Goal: Find specific page/section: Find specific page/section

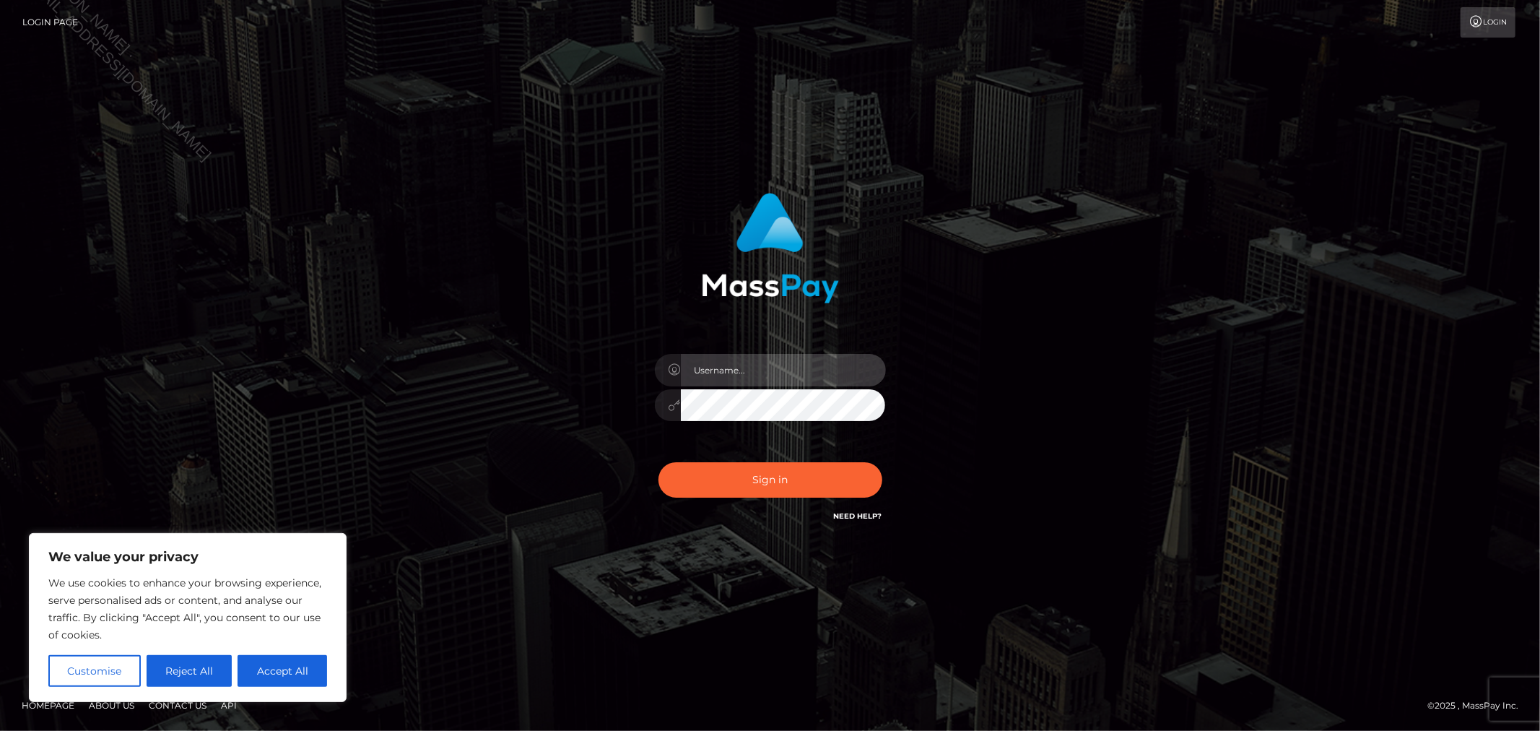
click at [723, 365] on input "text" at bounding box center [783, 370] width 205 height 32
type input "Allyssa"
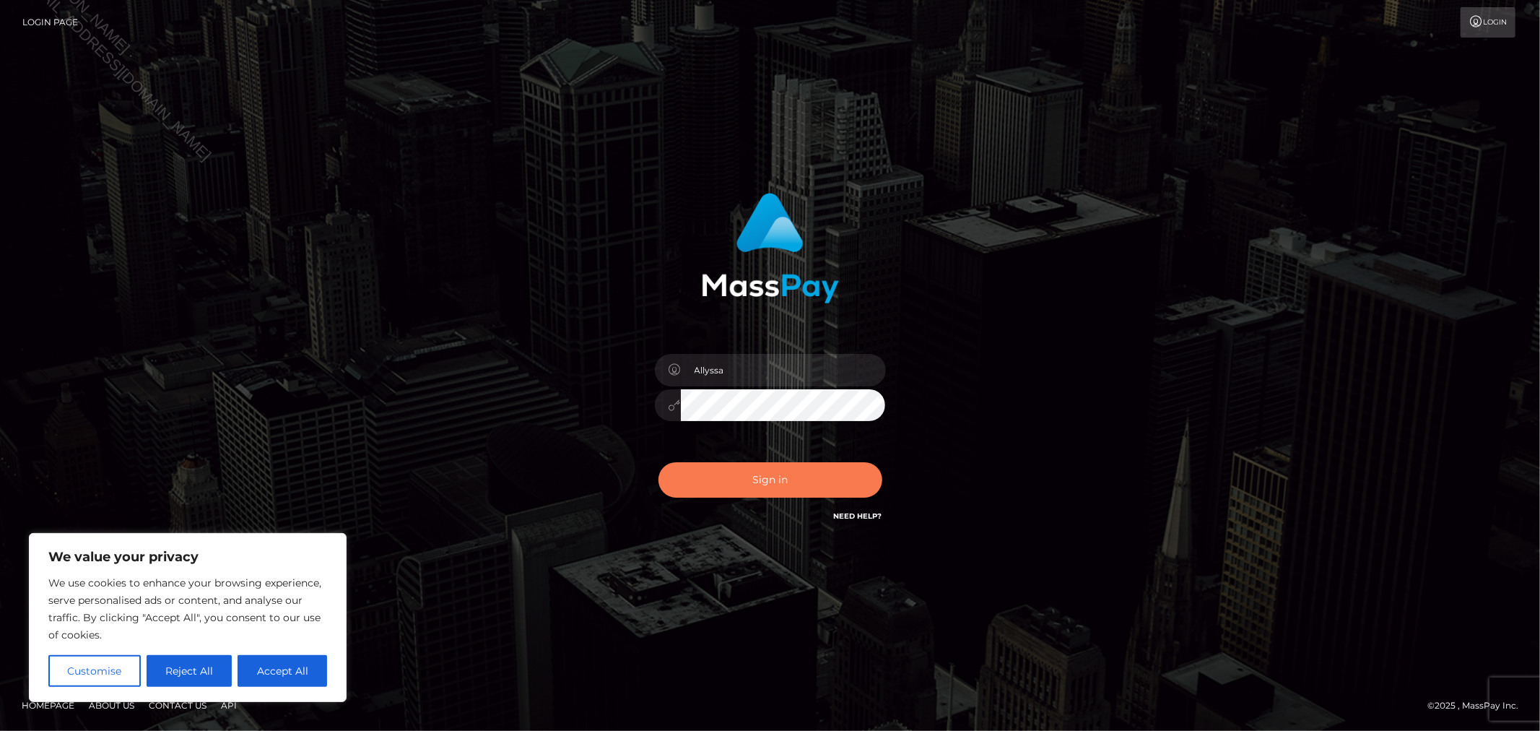
click at [726, 477] on button "Sign in" at bounding box center [770, 479] width 224 height 35
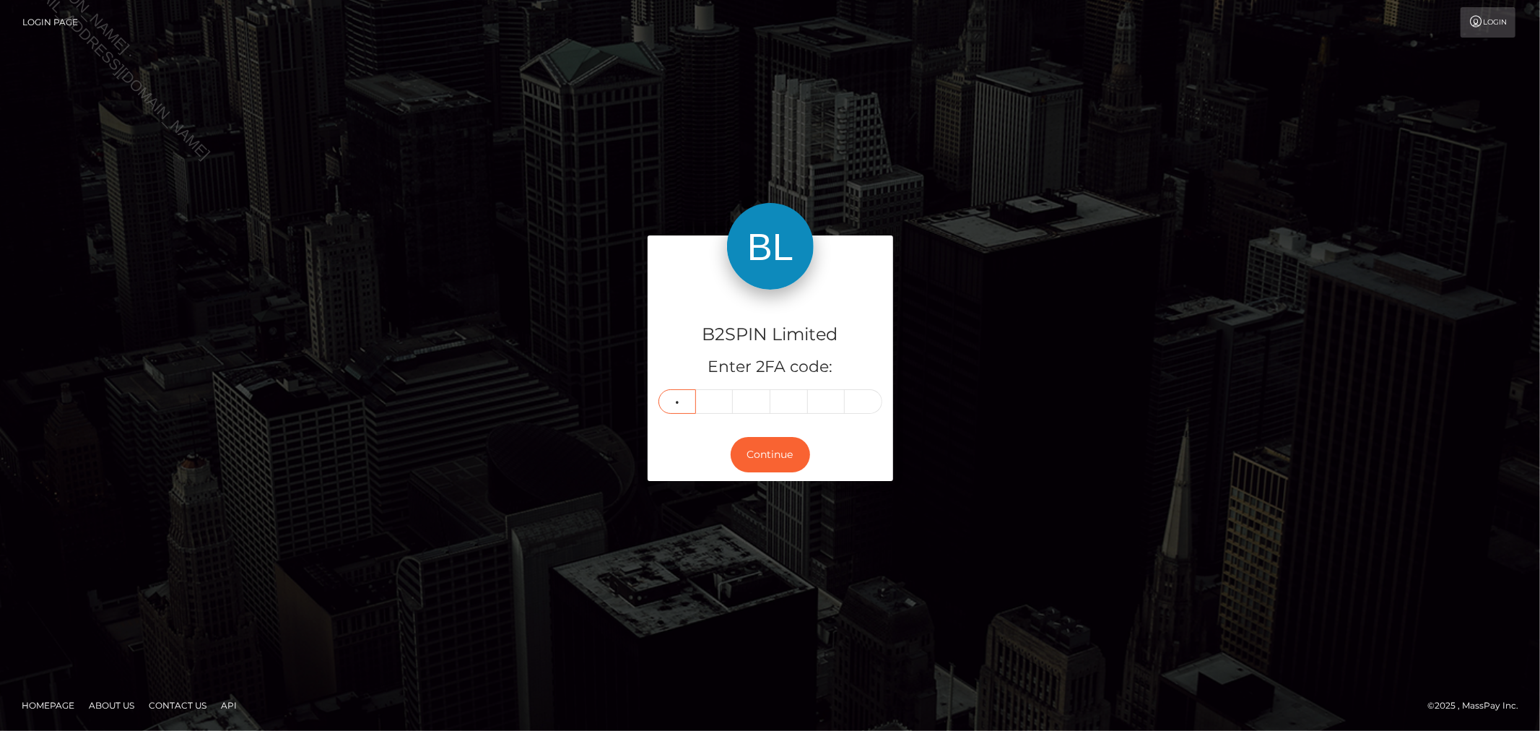
type input "0"
type input "9"
type input "5"
type input "3"
type input "5"
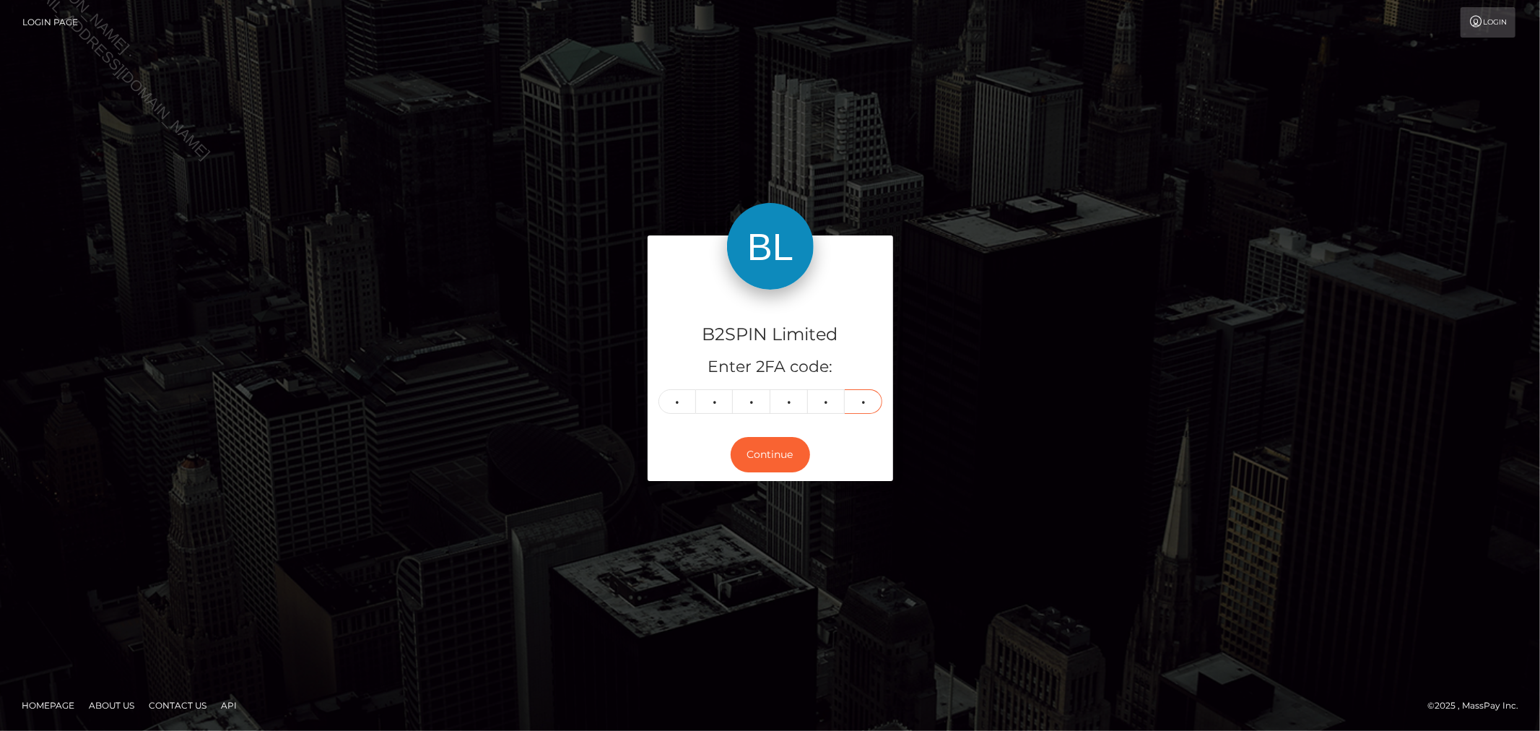
type input "3"
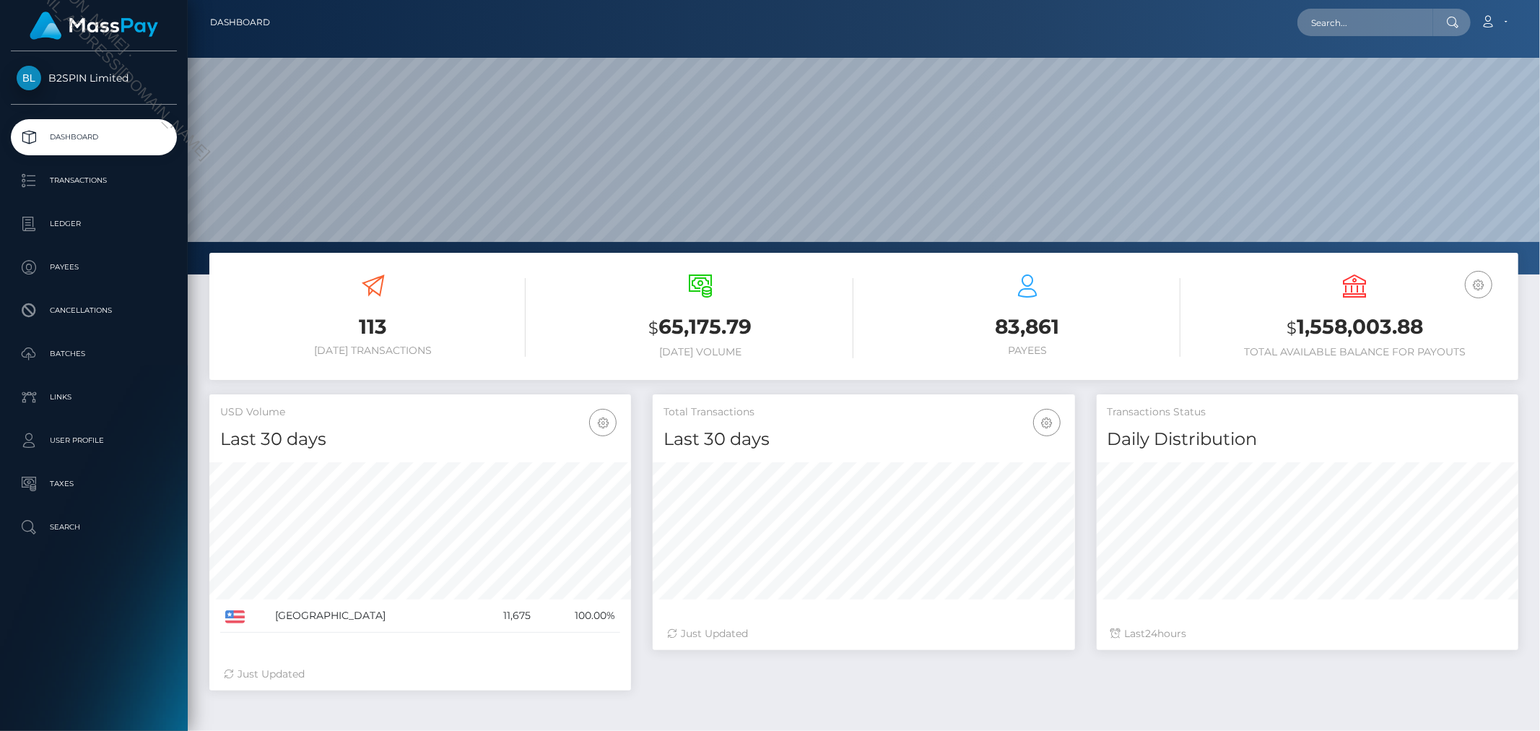
scroll to position [256, 422]
click at [1333, 26] on input "text" at bounding box center [1365, 22] width 136 height 27
paste input "fa2d9f5b-112a-479c-a942-dbf3d332e1d7"
click at [1397, 24] on input "fa2d9f5b-112a-479c-a942-dbf3d332e1d7" at bounding box center [1365, 22] width 136 height 27
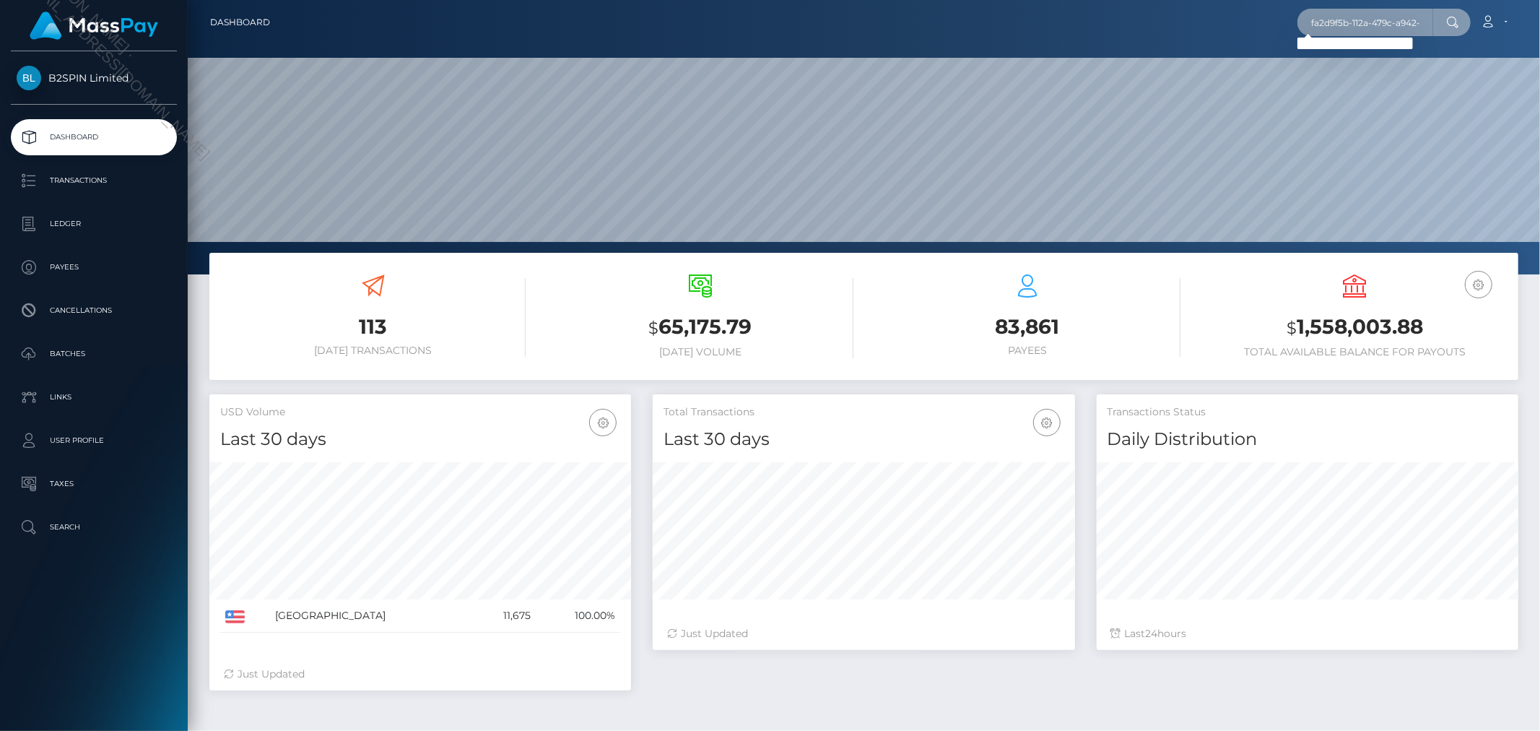
click at [1397, 24] on input "fa2d9f5b-112a-479c-a942-dbf3d332e1d7" at bounding box center [1365, 22] width 136 height 27
paste input "1734689415"
type input "1734689415"
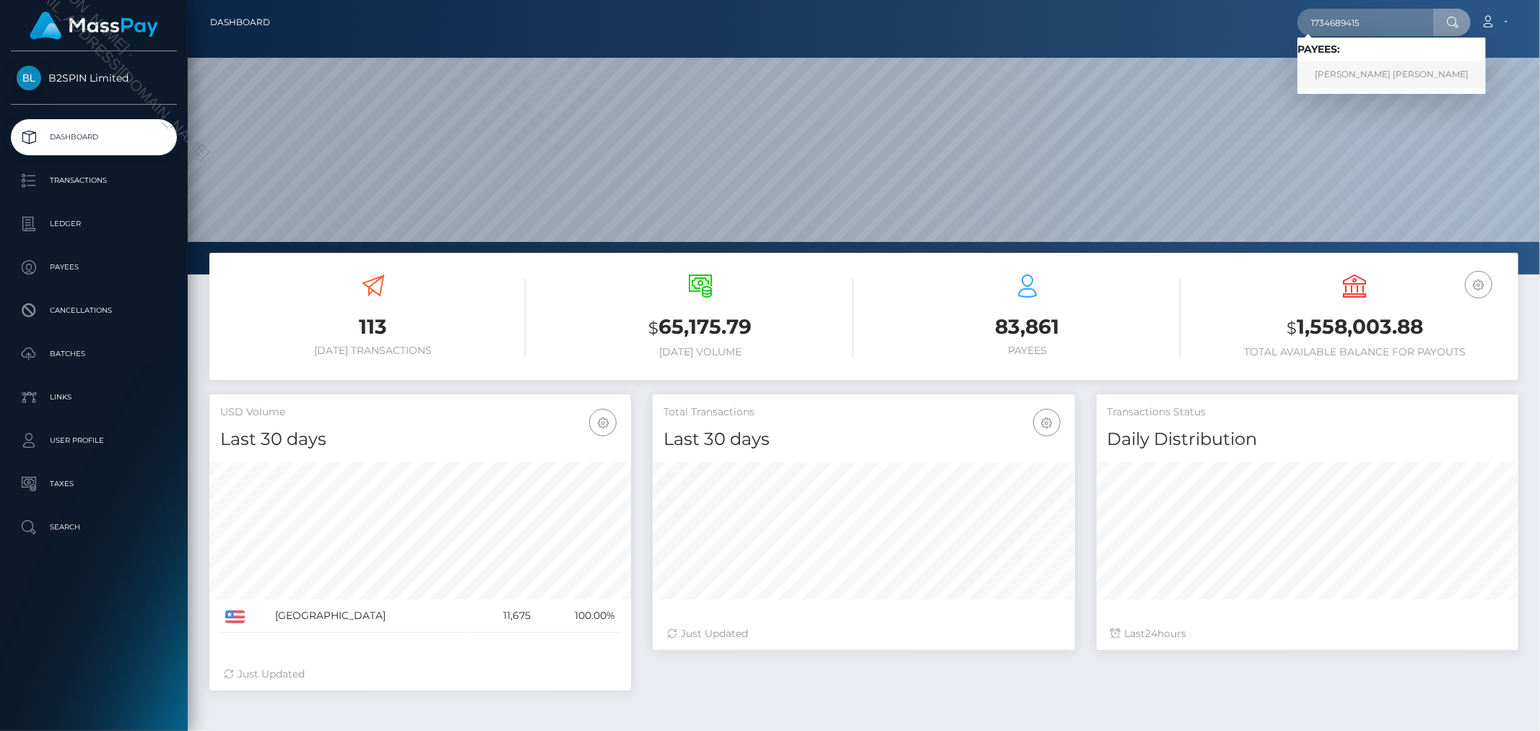
click at [1373, 70] on link "MARTHA PEQUENO RODRIGUEZ" at bounding box center [1391, 74] width 188 height 27
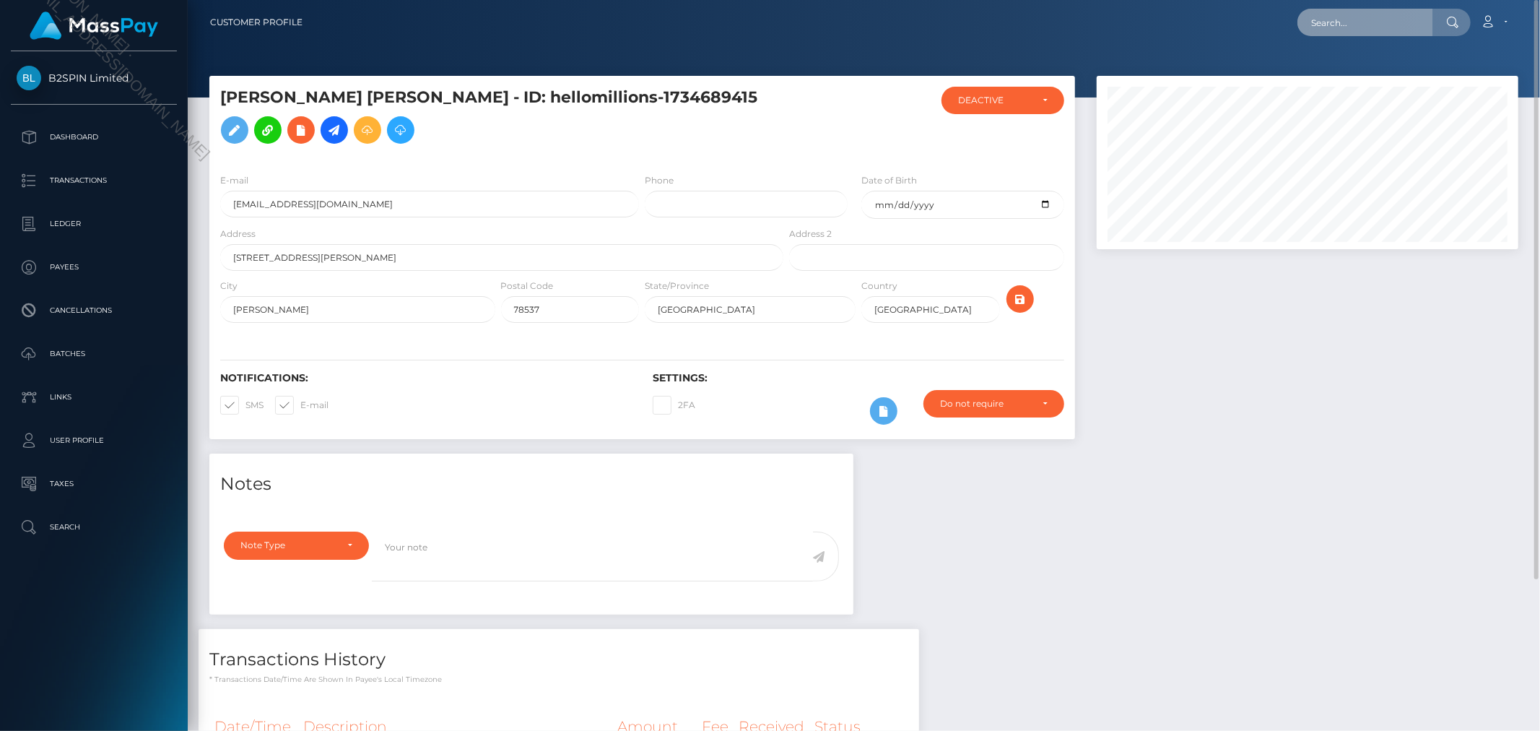
click at [1342, 24] on input "text" at bounding box center [1365, 22] width 136 height 27
paste input "fa2d9f5b-112a-479c-a942-dbf3d332e1d7"
type input "fa2d9f5b-112a-479c-a942-dbf3d332e1d7"
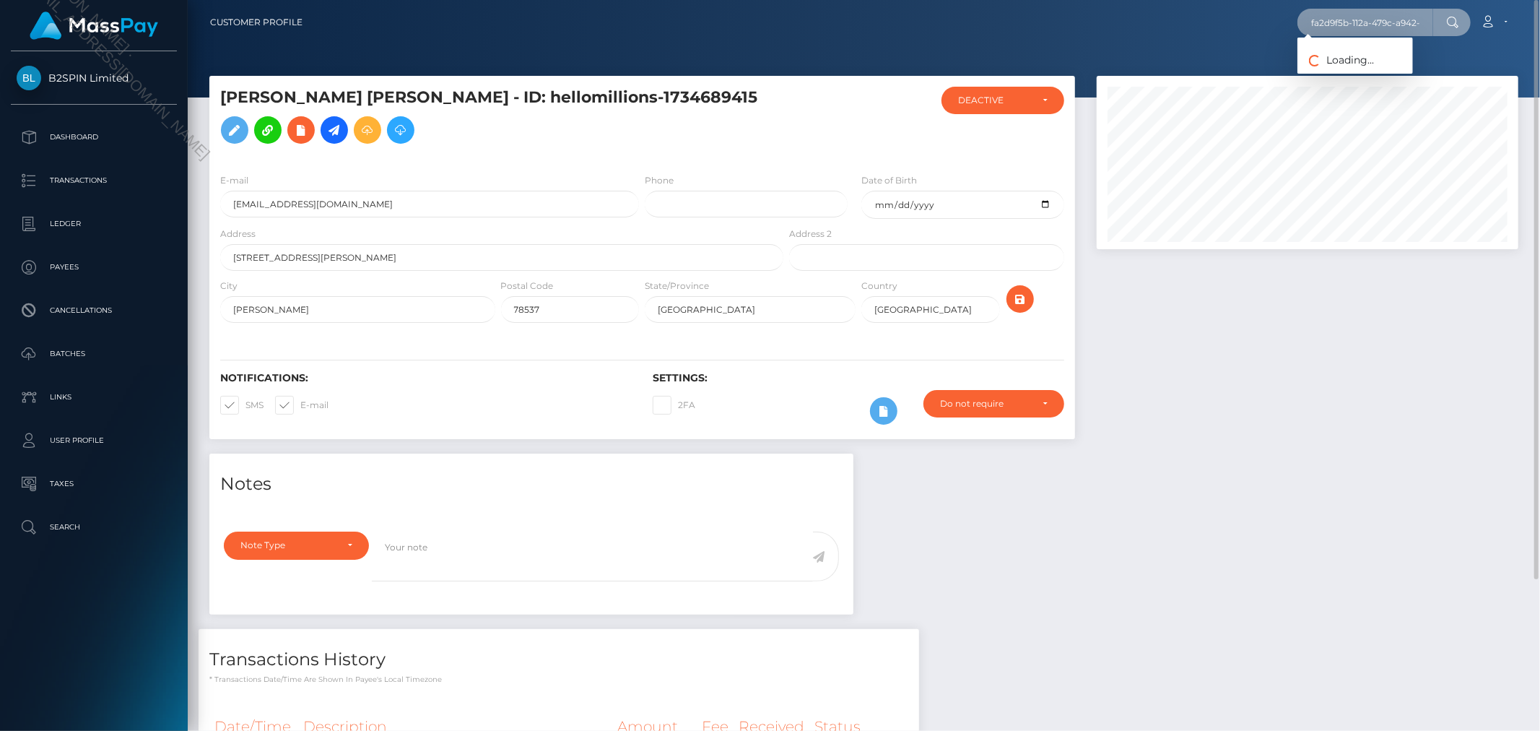
click at [1351, 23] on input "fa2d9f5b-112a-479c-a942-dbf3d332e1d7" at bounding box center [1365, 22] width 136 height 27
paste input "cf632e31-5144-4f75-a0fb-a8b2b099ec6b"
type input "cf632e31-5144-4f75-a0fb-a8b2b099ec6b"
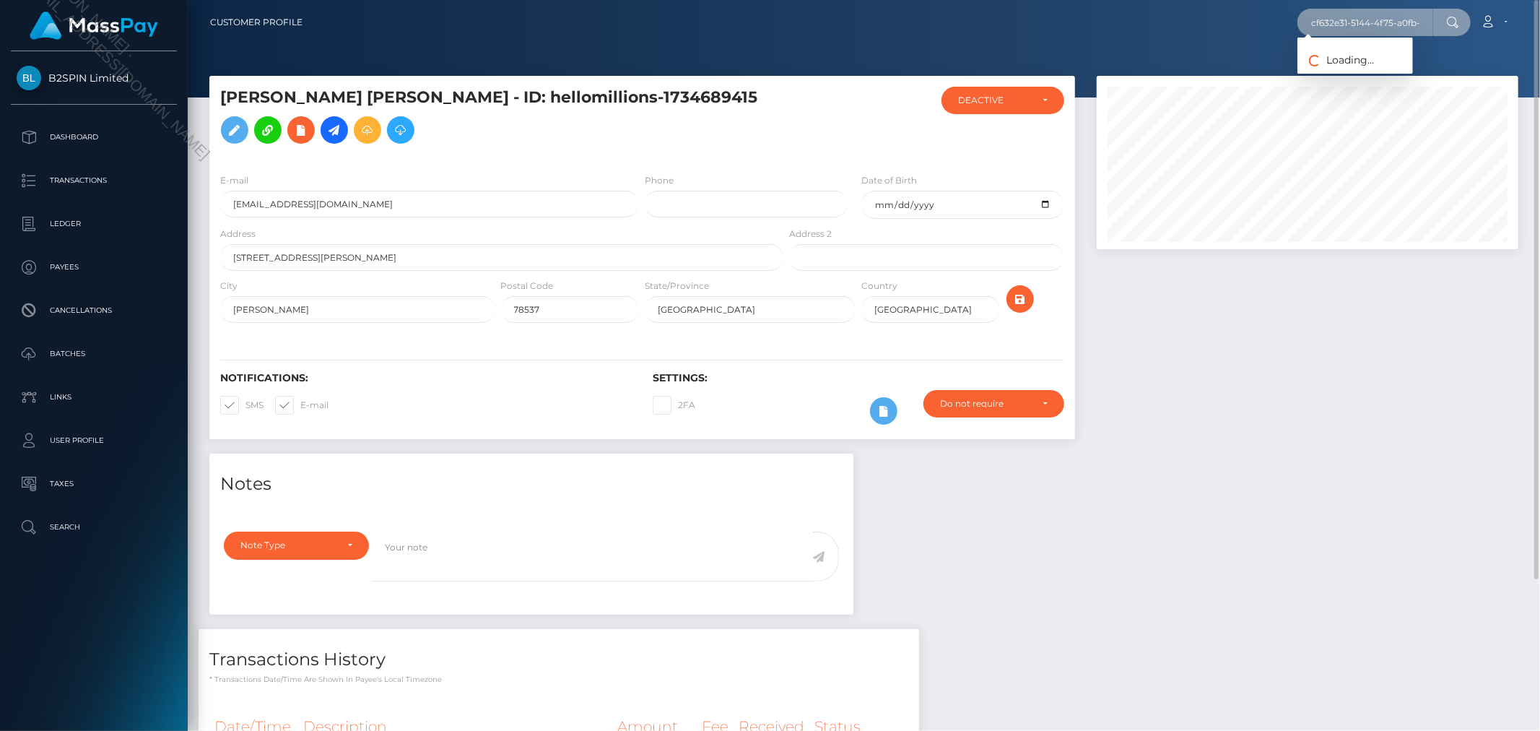
click at [1376, 27] on input "cf632e31-5144-4f75-a0fb-a8b2b099ec6b" at bounding box center [1365, 22] width 136 height 27
paste input "2132040659"
click at [1352, 32] on input "2132040659" at bounding box center [1365, 22] width 136 height 27
paste input "eburnam01@gmail.cim"
click at [1399, 17] on input "eburnam01@gmail.cim" at bounding box center [1365, 22] width 136 height 27
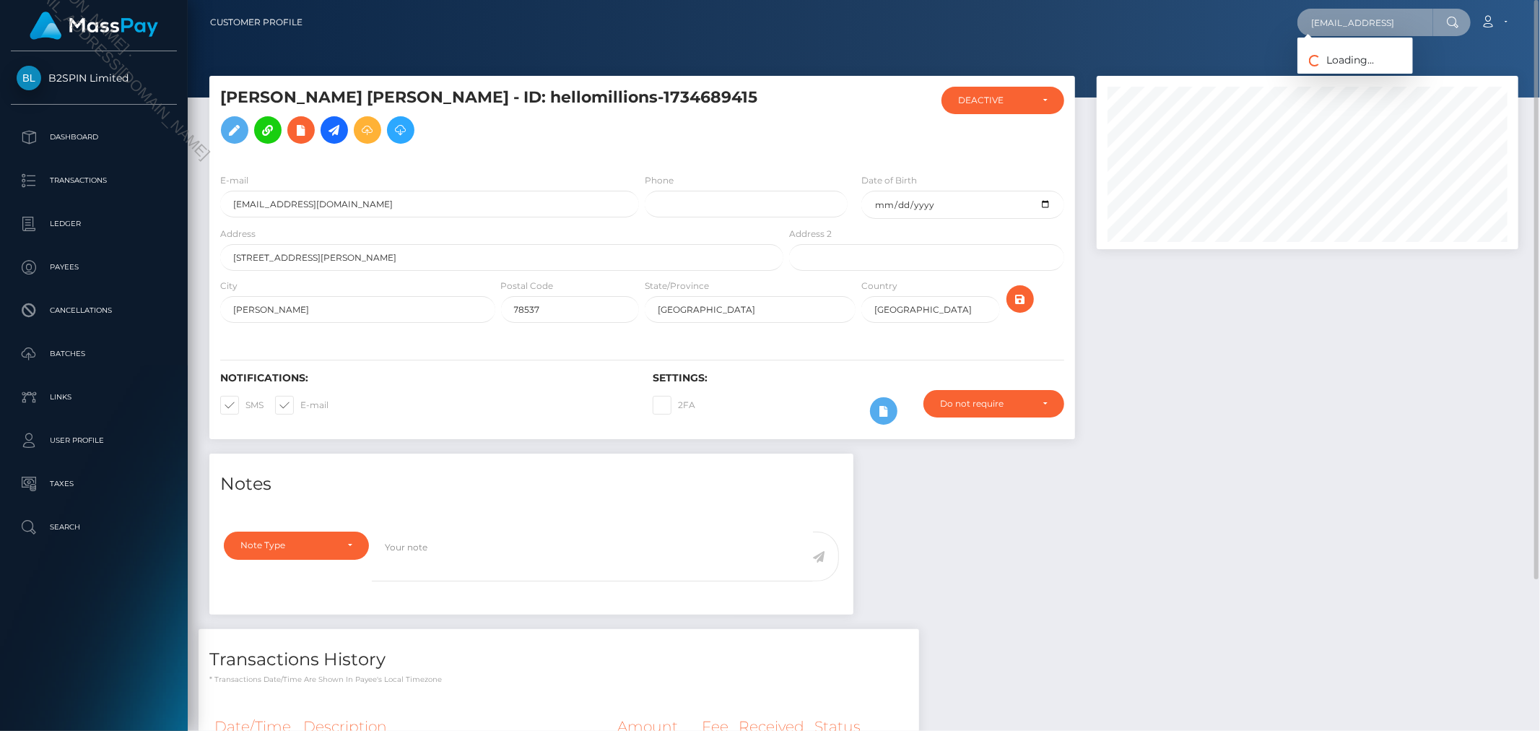
paste input "dwin norman burna"
click at [1363, 17] on input "edwin norman burnam" at bounding box center [1365, 22] width 136 height 27
paste input "830ea019-9b6f-4e9f-be74-45c3e72654fa"
click at [1365, 32] on input "830ea019-9b6f-4e9f-be74-45c3e72654fa" at bounding box center [1365, 22] width 136 height 27
paste input "59970967"
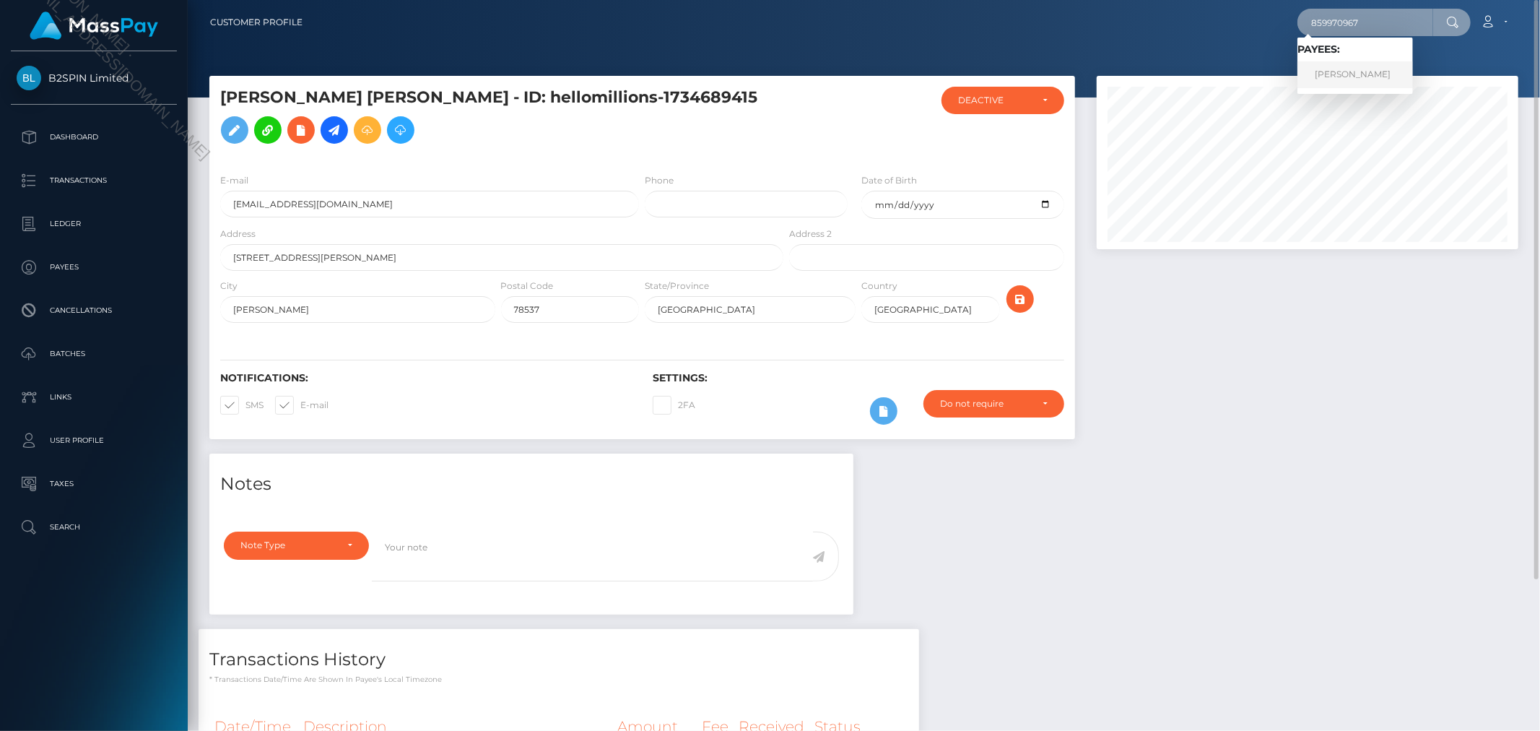
type input "859970967"
click at [1360, 78] on link "KENNETH WAYNE GEORGE" at bounding box center [1355, 74] width 116 height 27
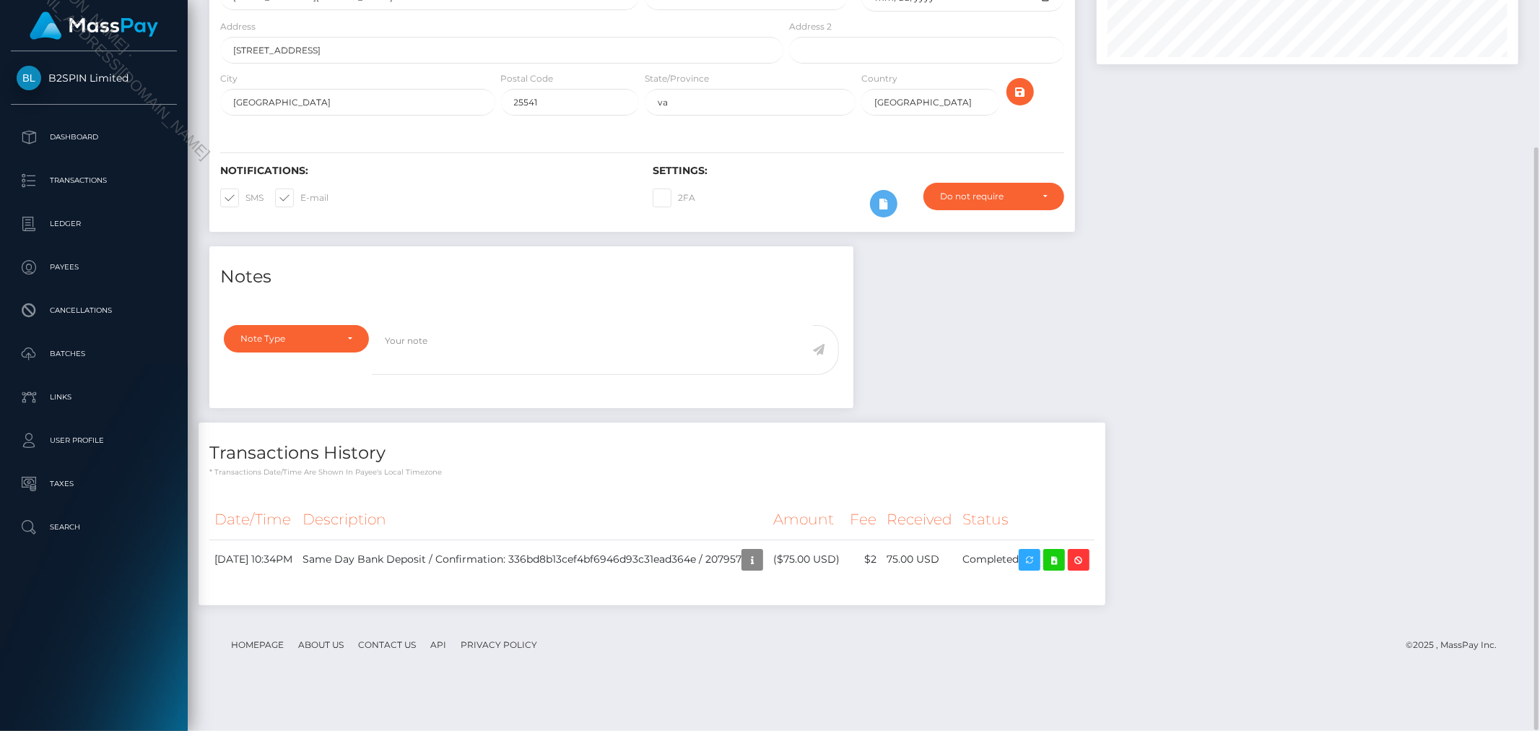
scroll to position [186, 0]
click at [1041, 417] on div "Notes Note Type Compliance Clear Compliance General Note Type" at bounding box center [864, 431] width 1331 height 373
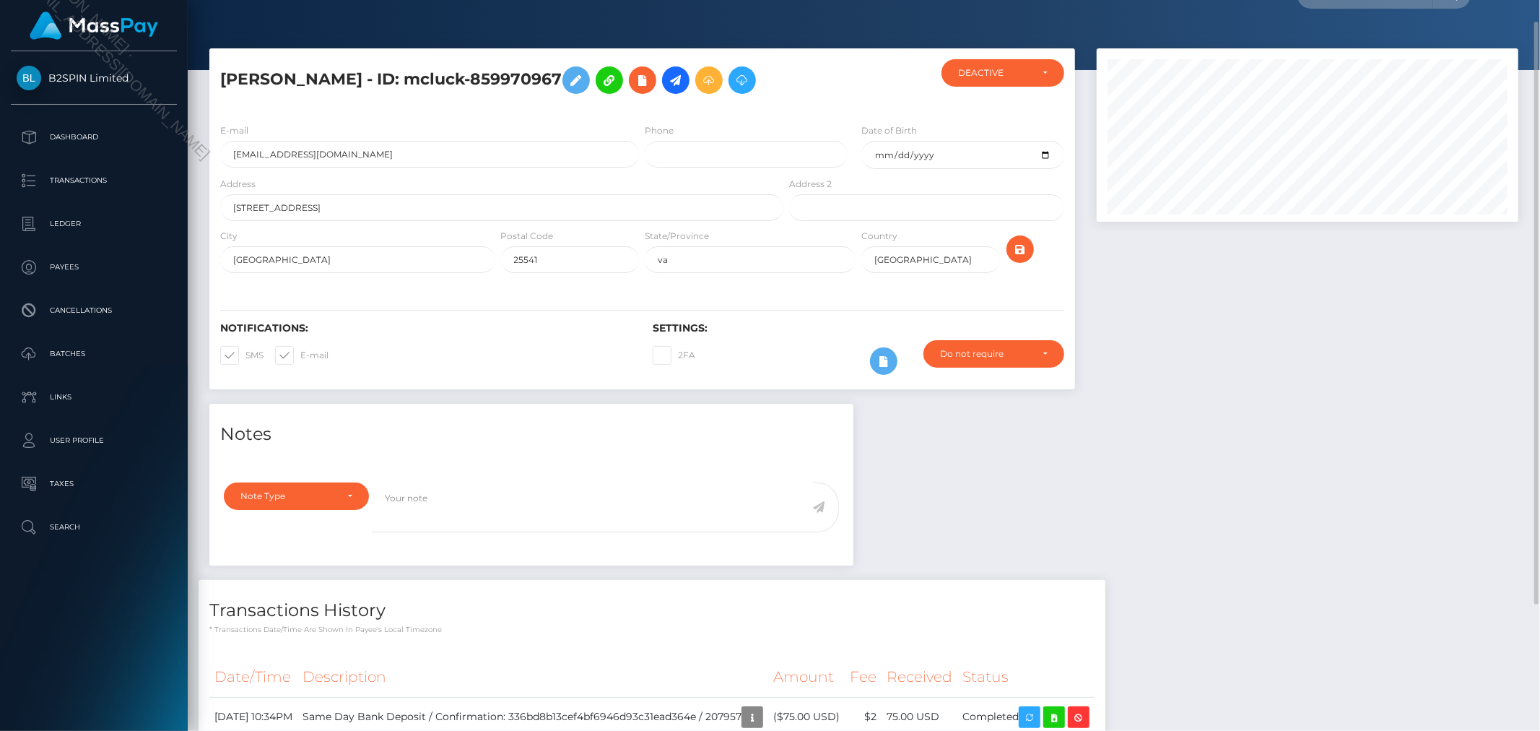
scroll to position [0, 0]
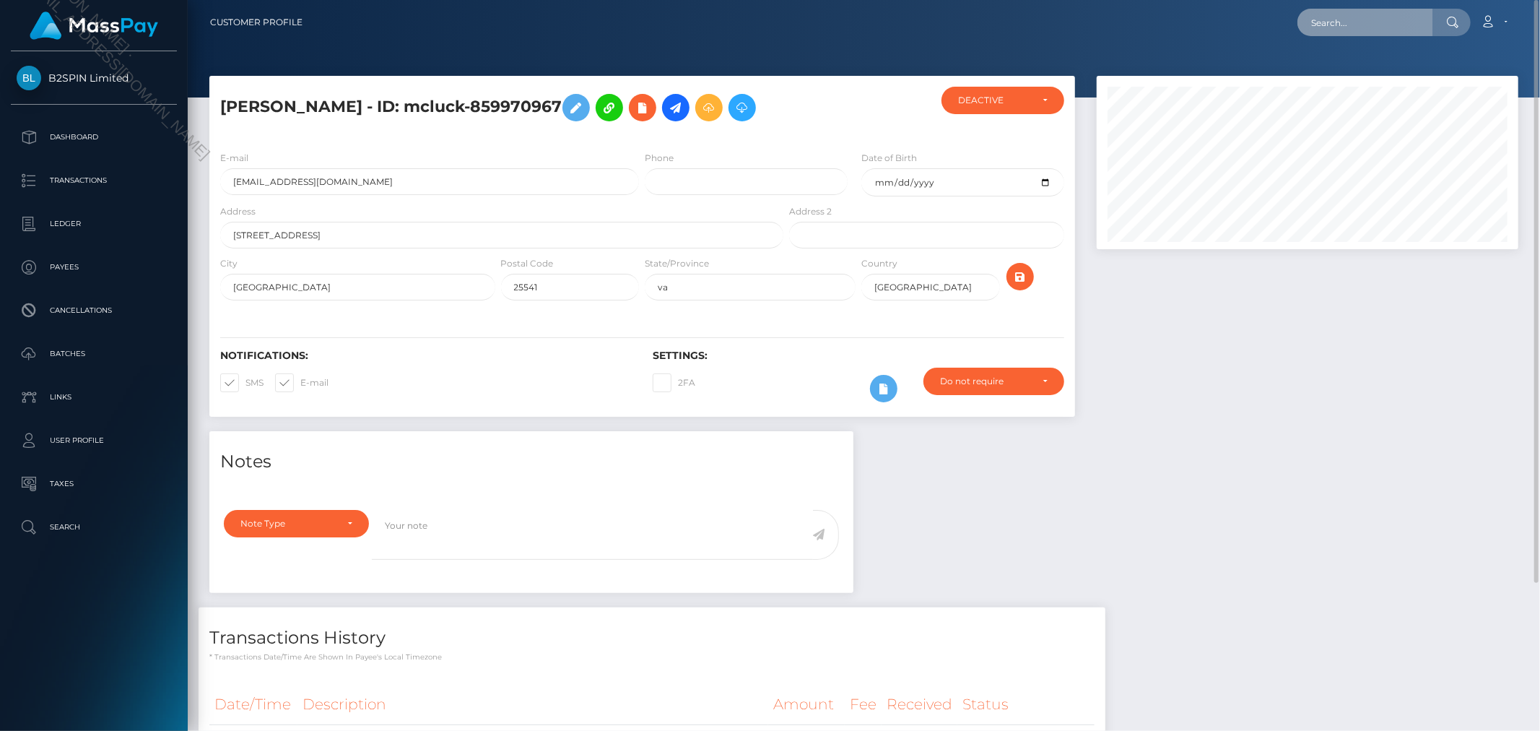
click at [1383, 30] on input "text" at bounding box center [1365, 22] width 136 height 27
paste input "[EMAIL_ADDRESS][DOMAIN_NAME]"
type input "[EMAIL_ADDRESS][DOMAIN_NAME]"
click at [1365, 71] on link "KENNETH WAYNE GEORGE" at bounding box center [1355, 74] width 116 height 27
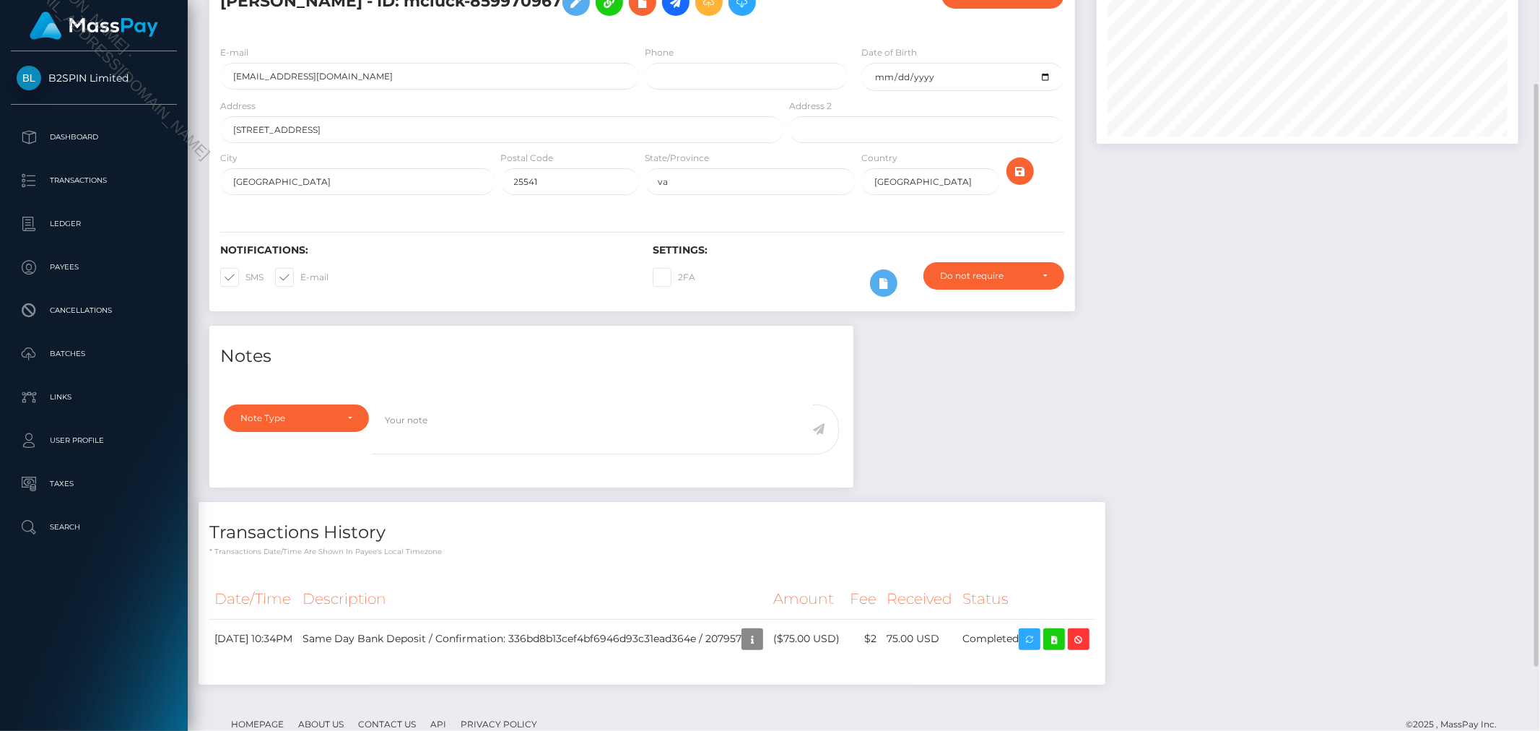
scroll to position [186, 0]
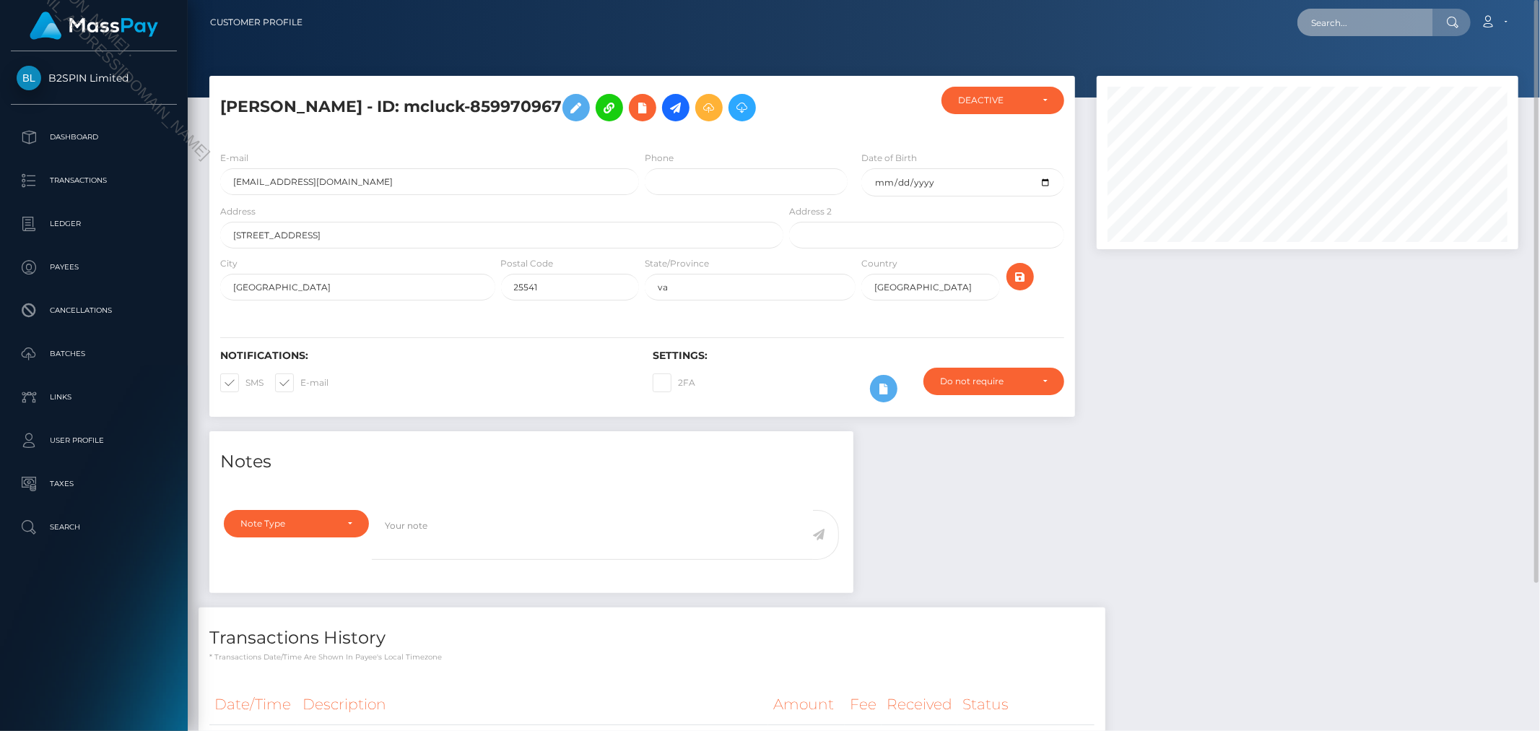
click at [1354, 13] on input "text" at bounding box center [1365, 22] width 136 height 27
paste input "8906b472-dd69-4064-af0e-08073bc8abaf"
click at [1318, 18] on input "8906b472-dd69-4064-af0e-08073bc8abaf" at bounding box center [1365, 22] width 136 height 27
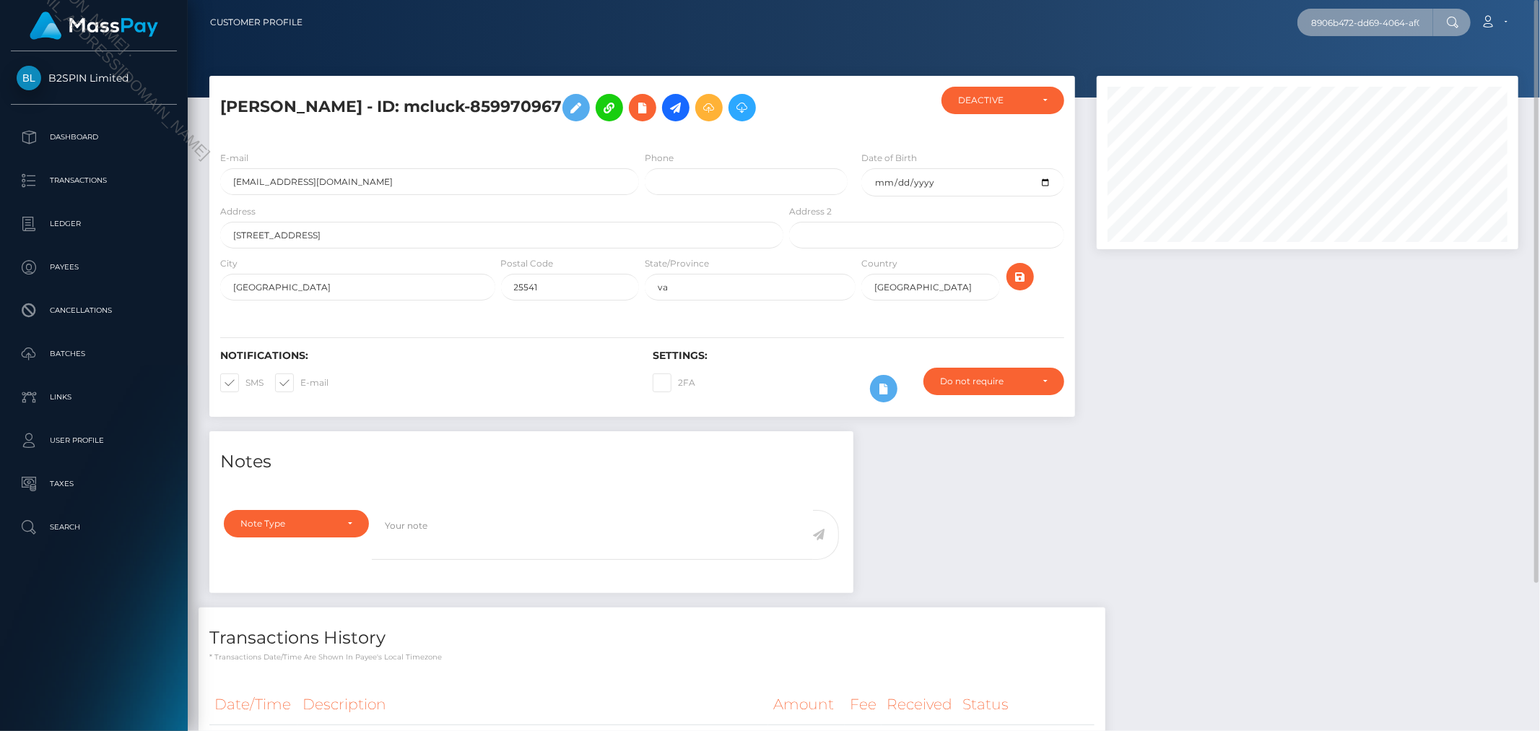
paste input "03890076"
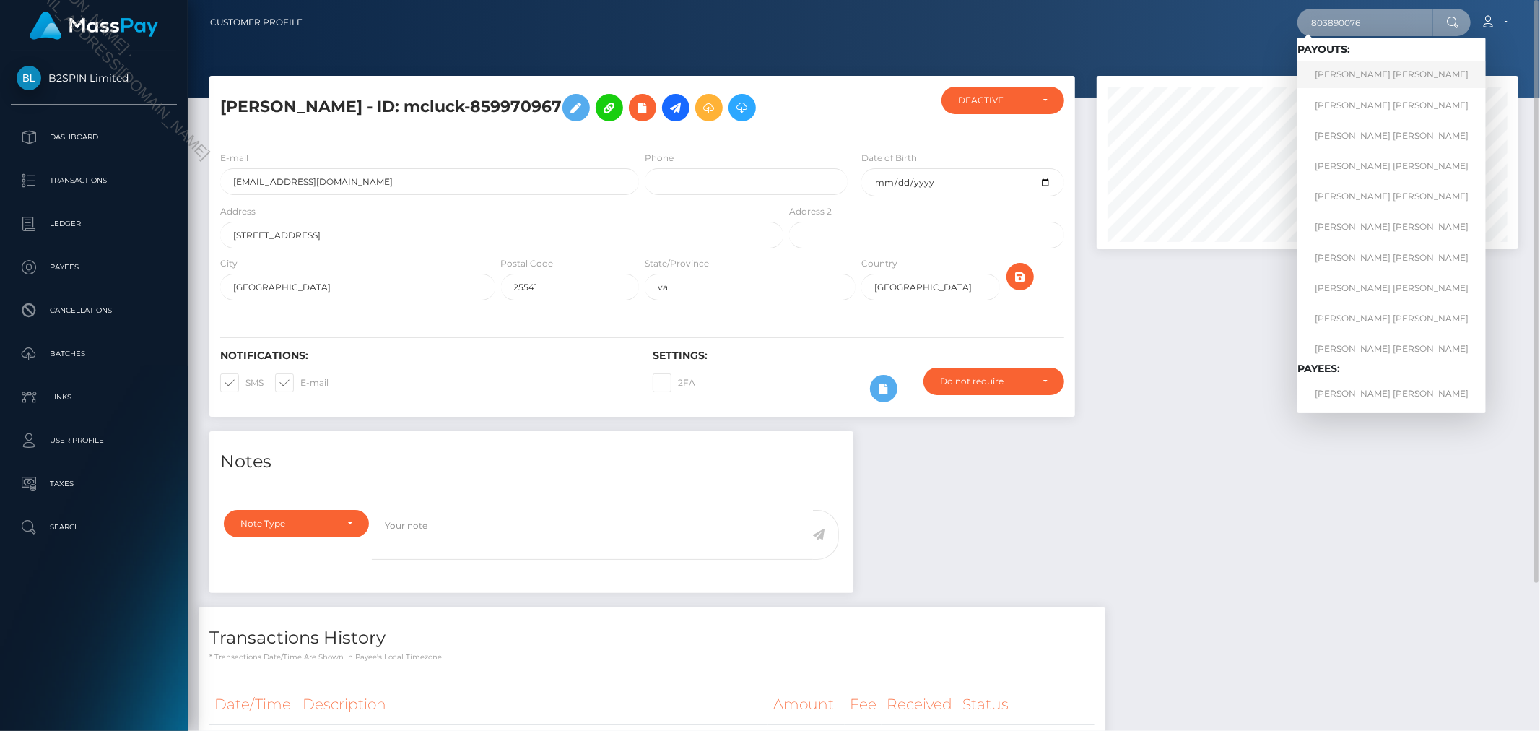
type input "803890076"
click at [1346, 74] on link "[PERSON_NAME] [PERSON_NAME]" at bounding box center [1391, 74] width 188 height 27
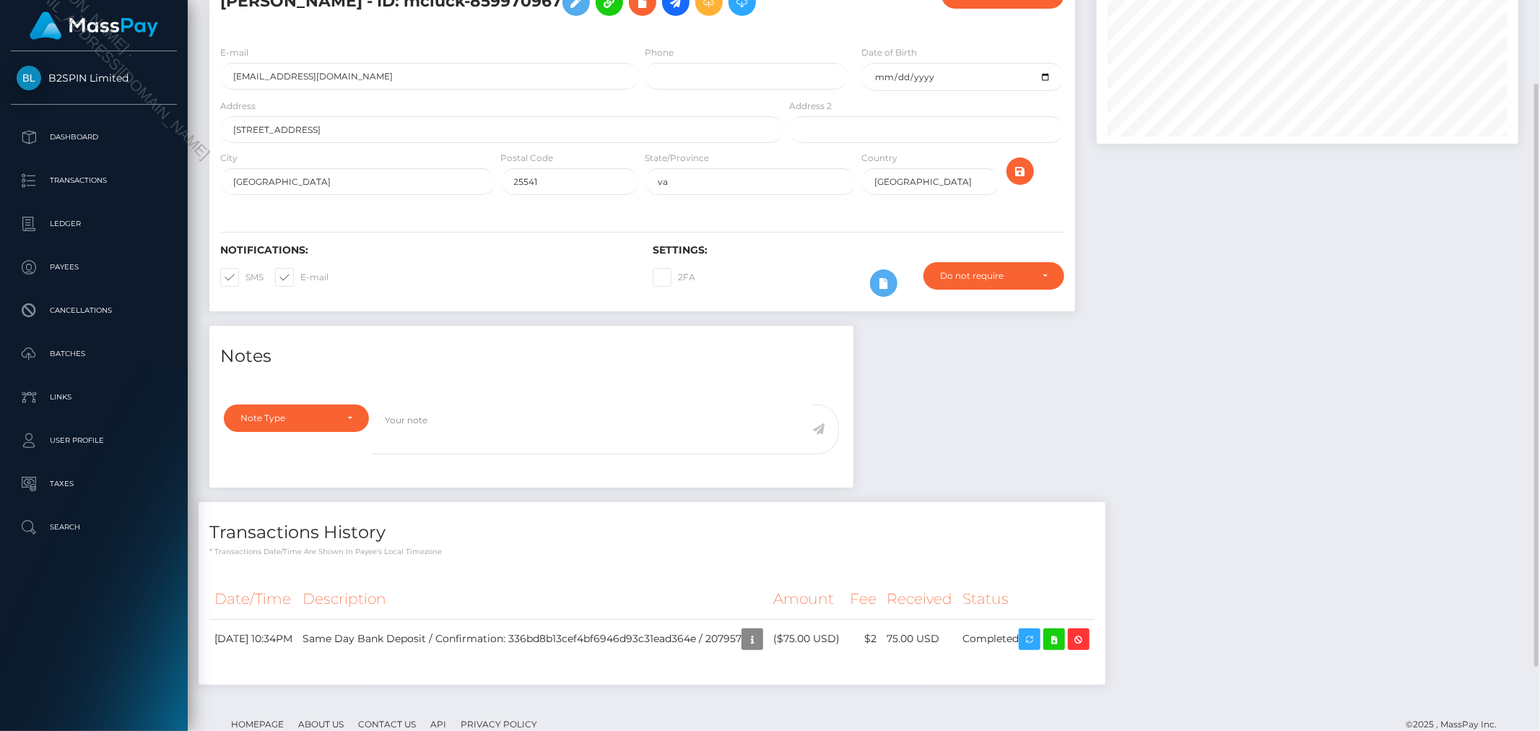
scroll to position [186, 0]
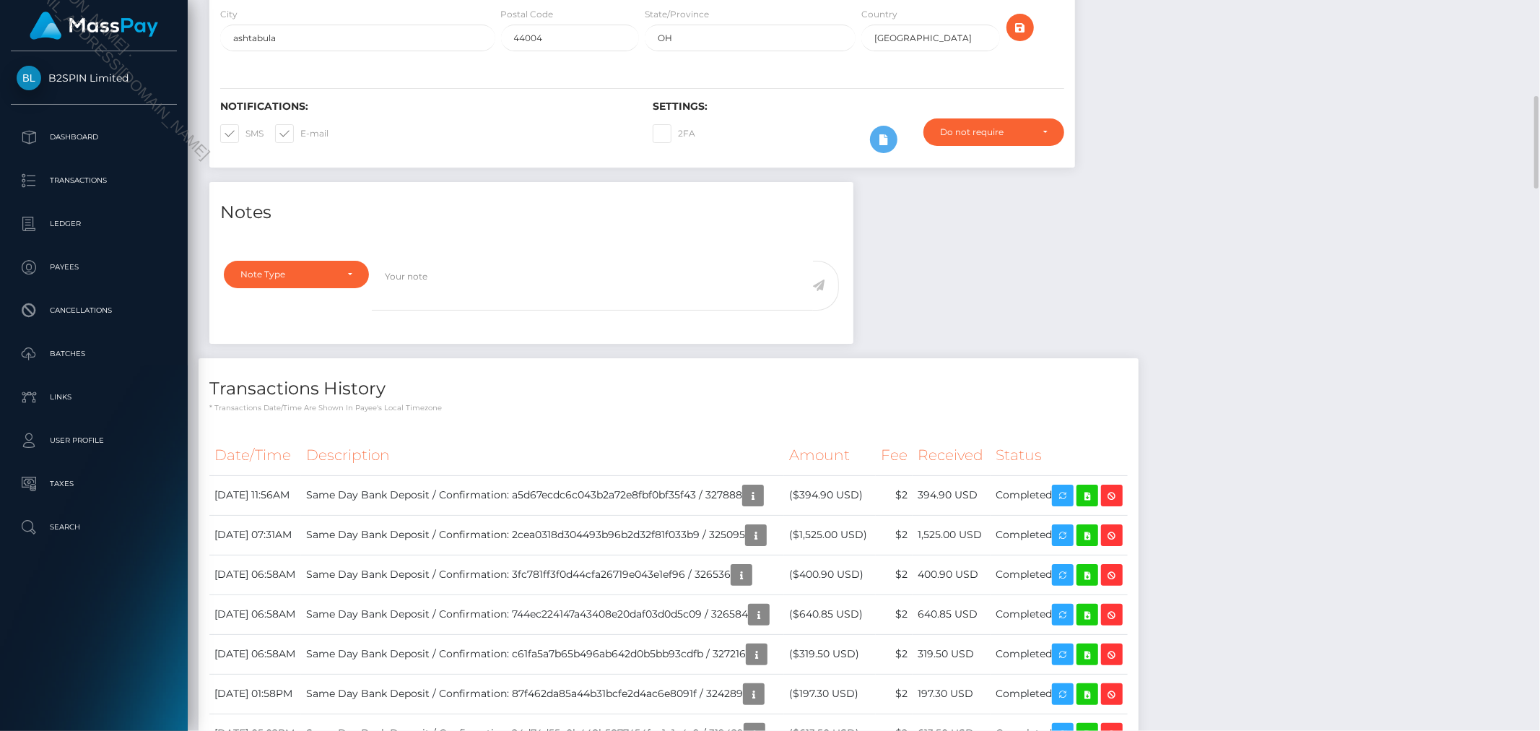
scroll to position [344, 0]
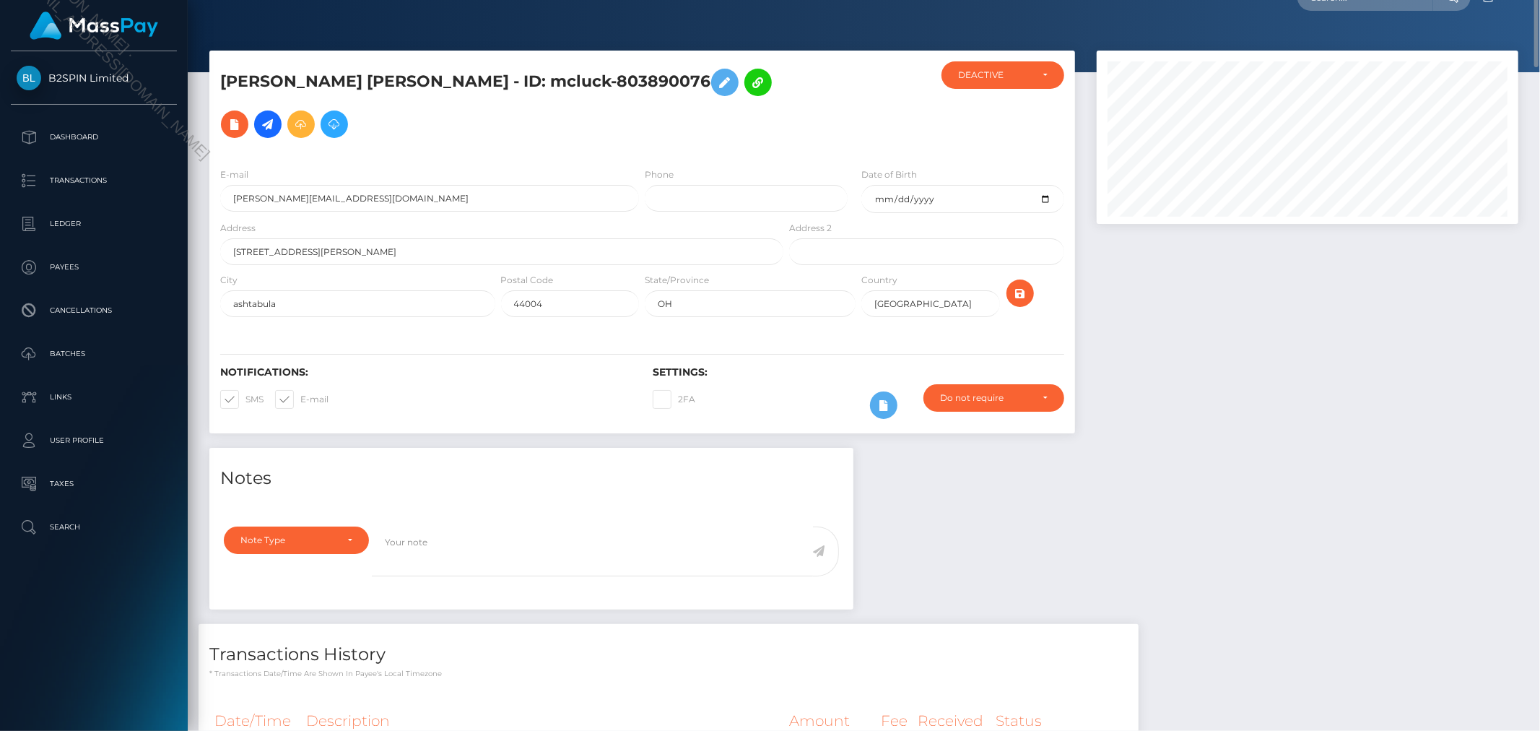
scroll to position [0, 0]
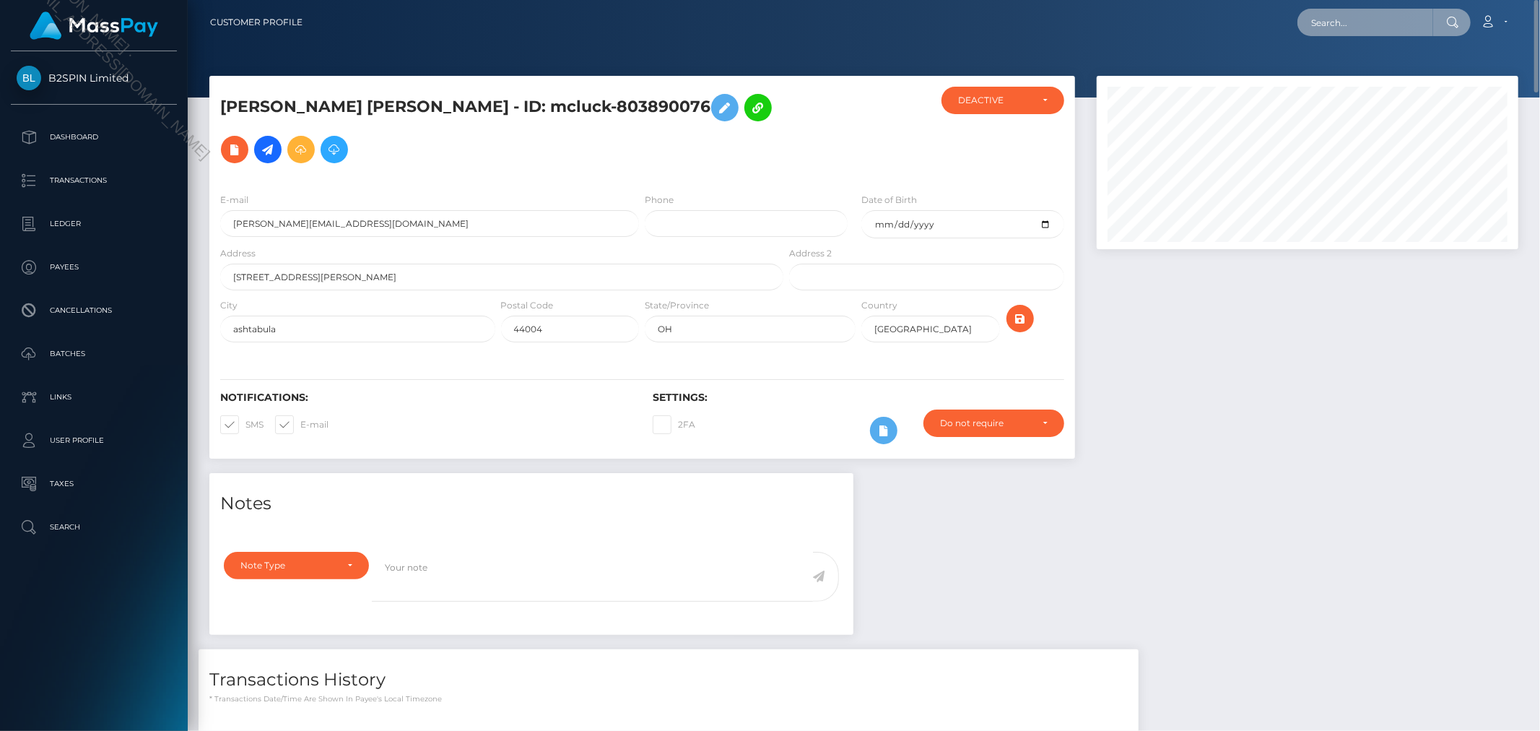
click at [1406, 10] on input "text" at bounding box center [1365, 22] width 136 height 27
paste input "[PERSON_NAME][EMAIL_ADDRESS][DOMAIN_NAME]"
type input "[PERSON_NAME][EMAIL_ADDRESS][DOMAIN_NAME]"
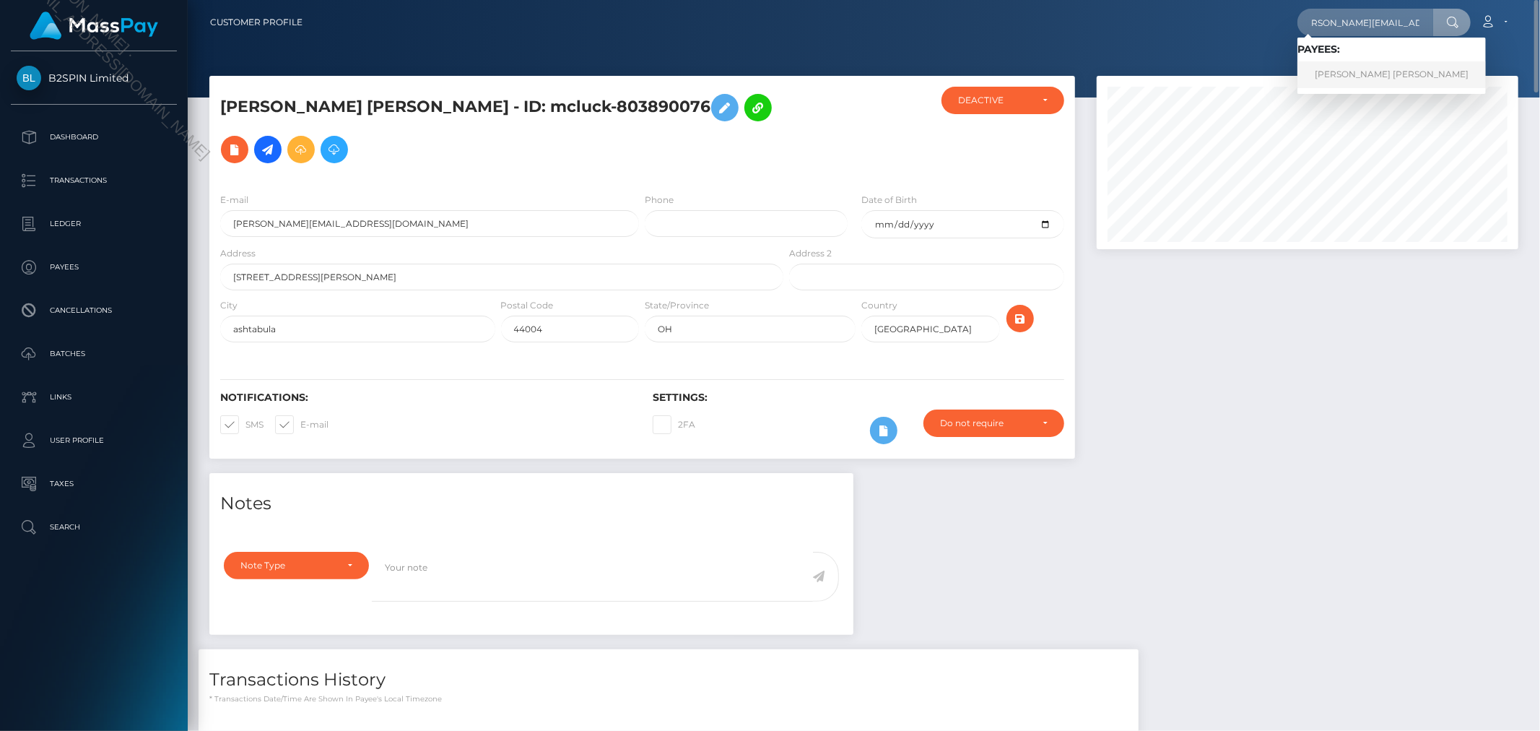
click at [1374, 65] on link "SHAWNA LEE BRUNELL" at bounding box center [1391, 74] width 188 height 27
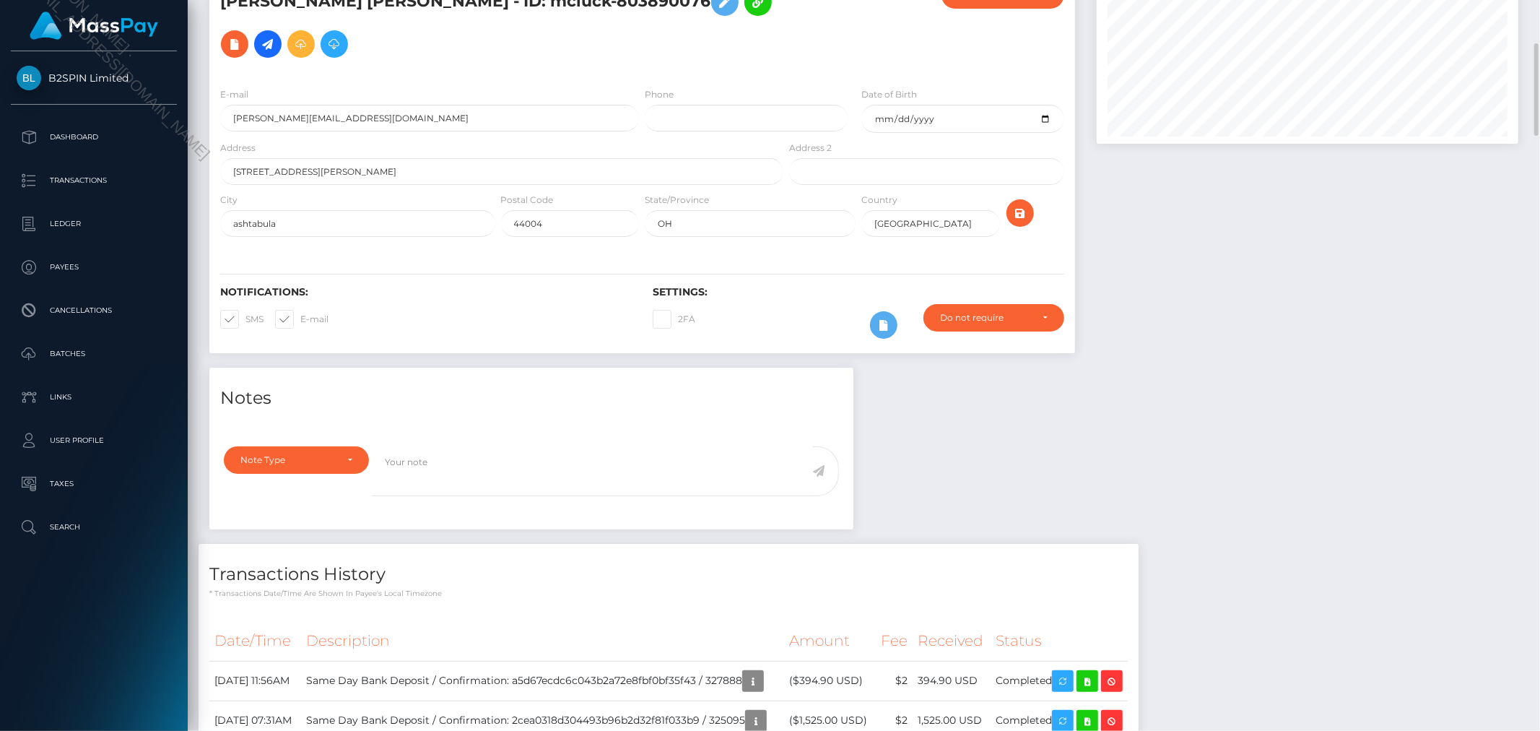
scroll to position [159, 0]
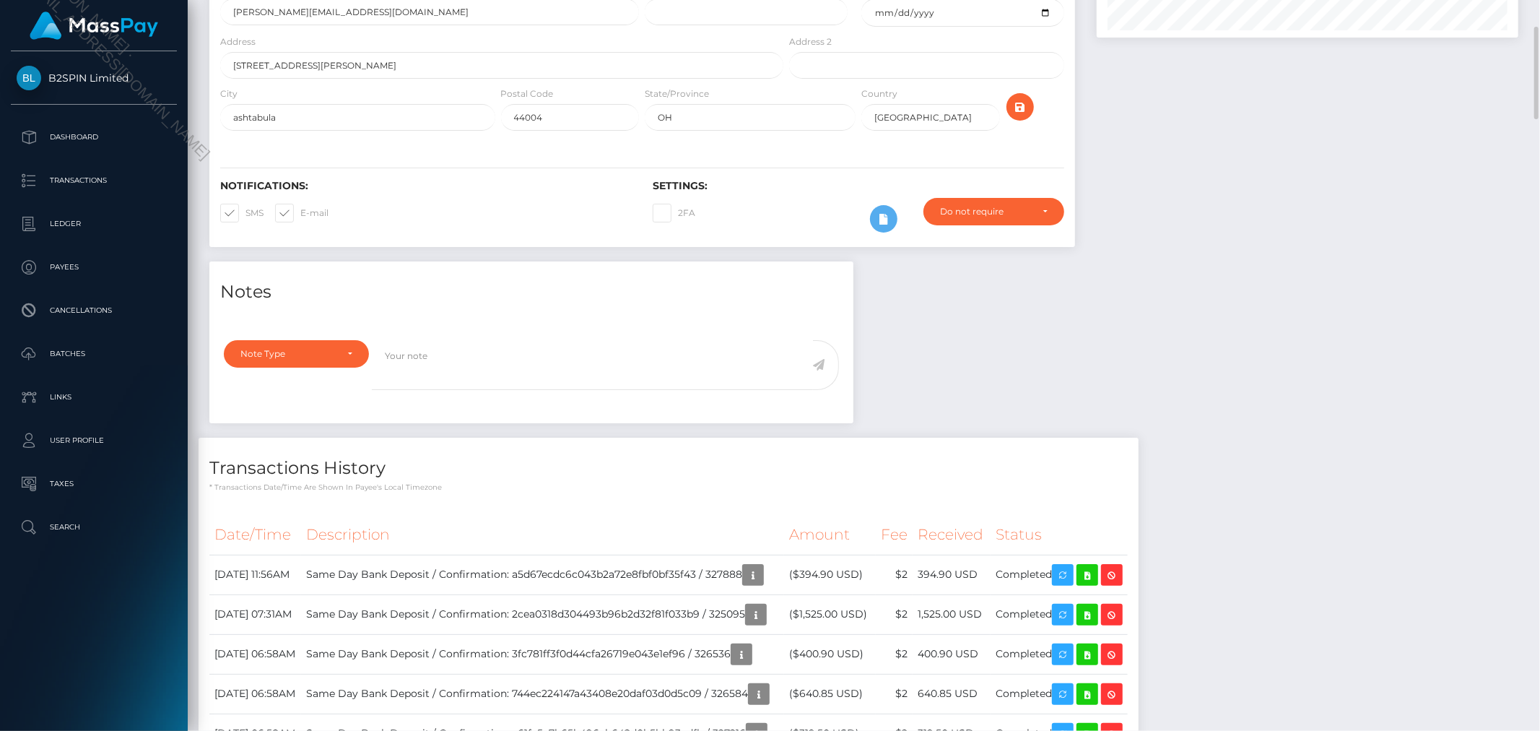
scroll to position [291, 0]
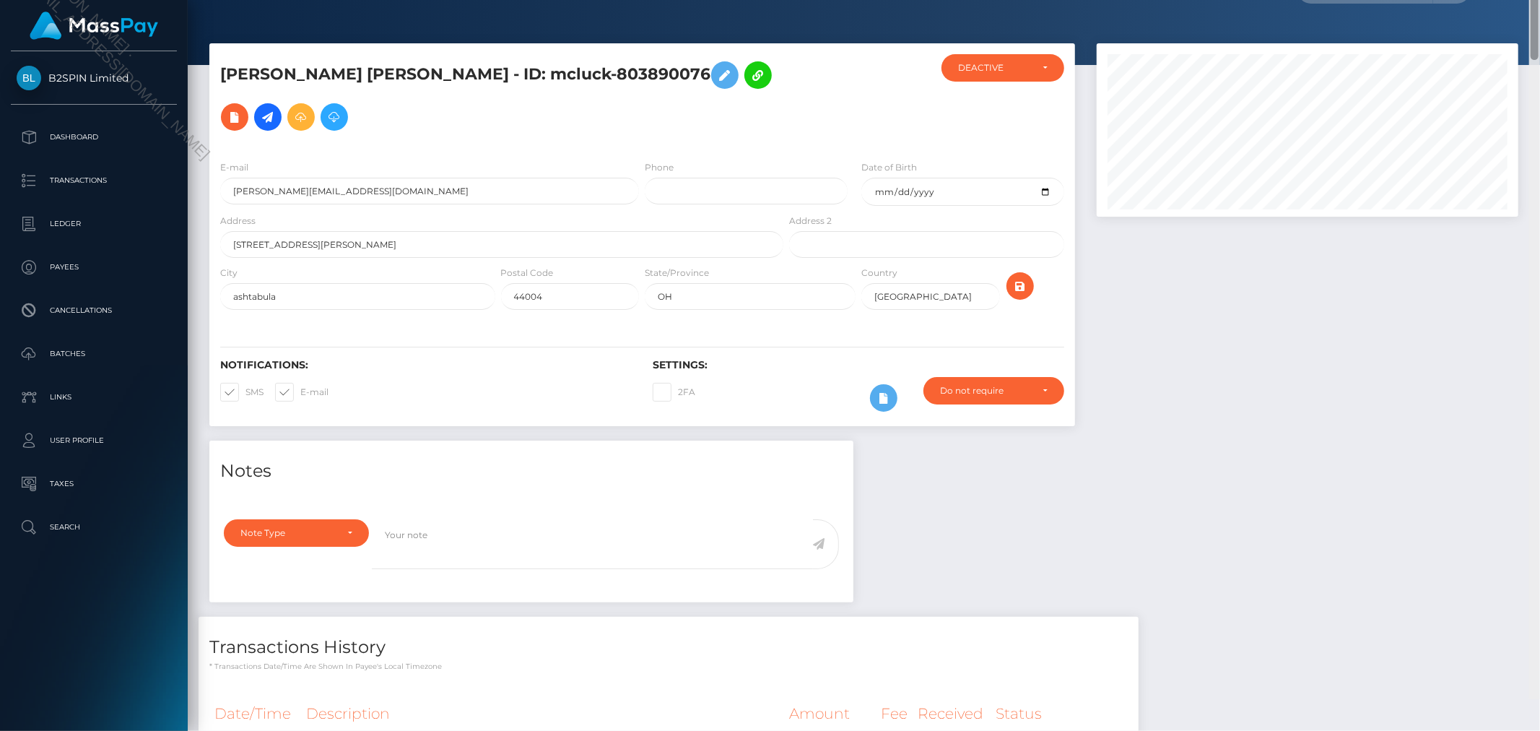
scroll to position [0, 0]
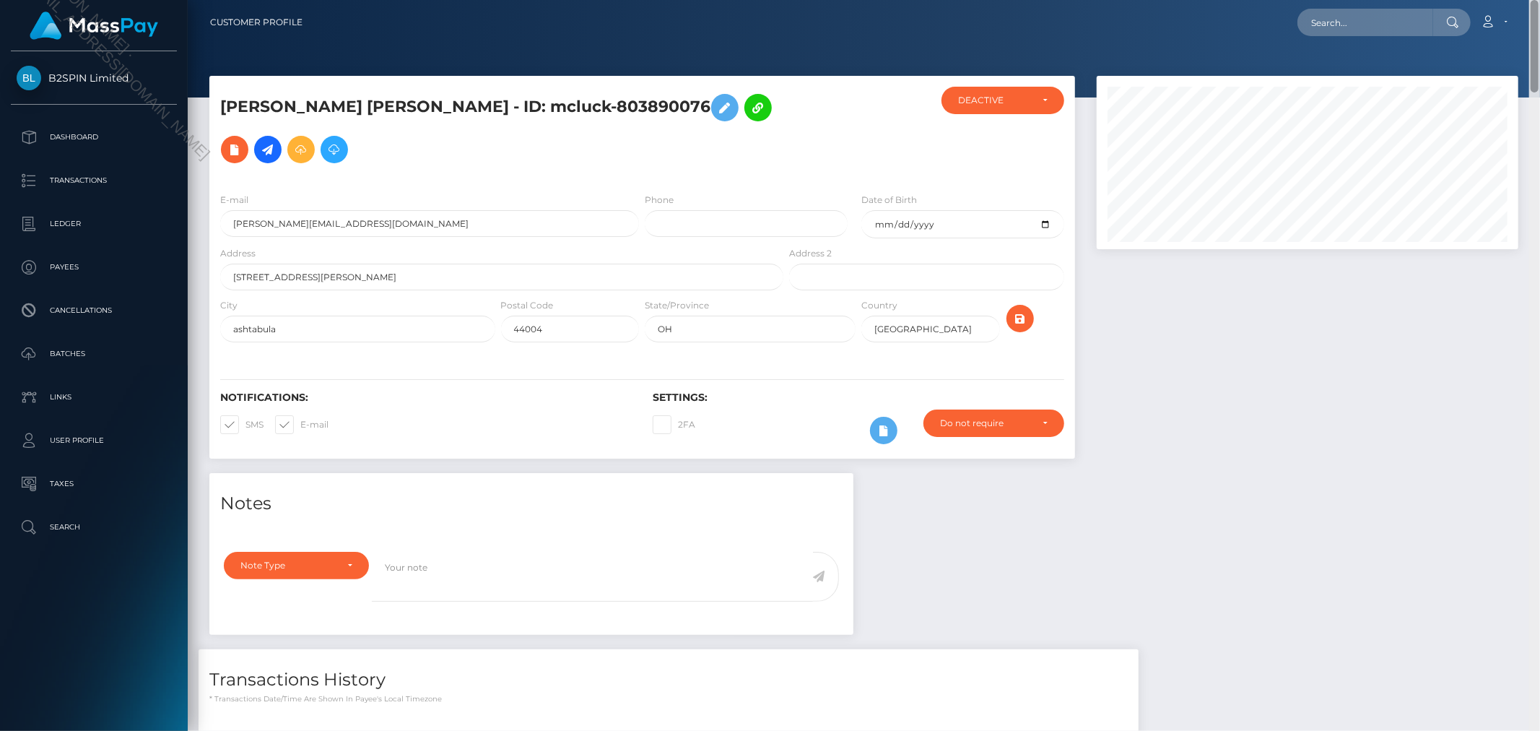
drag, startPoint x: 1536, startPoint y: 76, endPoint x: 1455, endPoint y: 30, distance: 92.8
click at [1455, 30] on div "Customer Profile Loading... Loading..." at bounding box center [864, 365] width 1352 height 731
click at [1343, 32] on input "text" at bounding box center [1365, 22] width 136 height 27
paste input "shawna lee brunell"
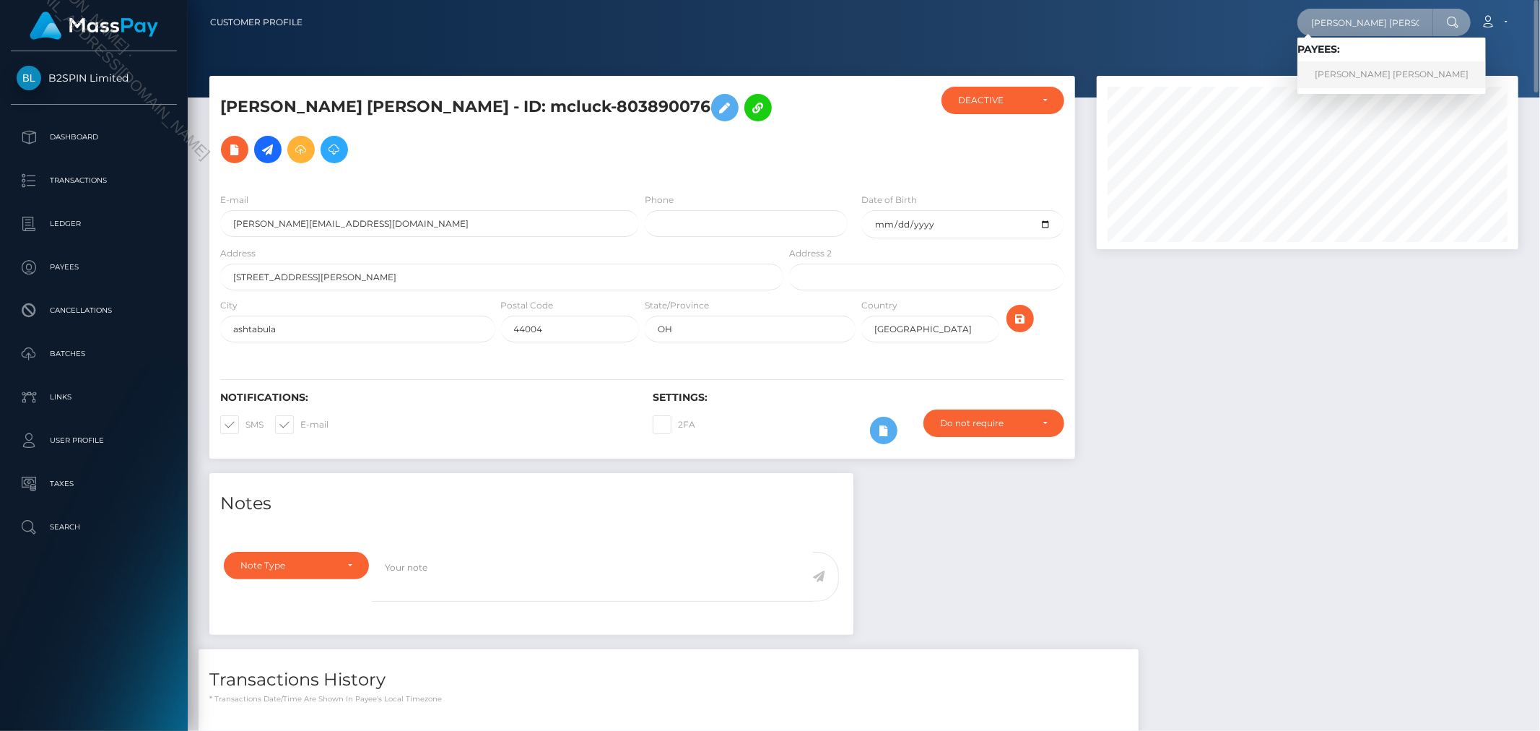
type input "shawna lee brunell"
click at [1359, 70] on link "SHAWNA LEE BRUNELL" at bounding box center [1391, 74] width 188 height 27
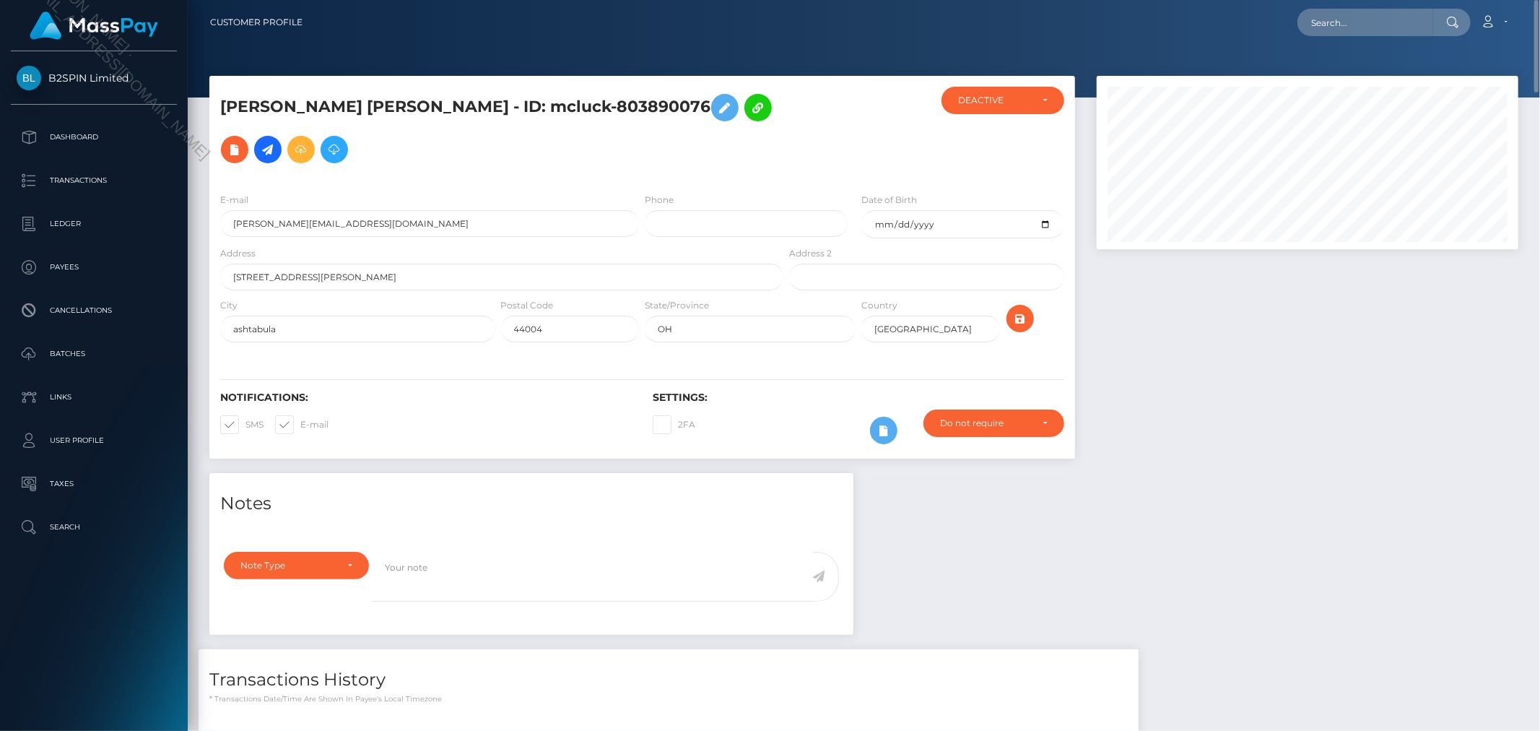
click at [1348, 36] on div "Loading... Loading... Account Edit Profile Logout" at bounding box center [916, 22] width 1204 height 30
click at [1354, 25] on input "text" at bounding box center [1365, 22] width 136 height 27
paste input "[PERSON_NAME]"
type input "[PERSON_NAME]"
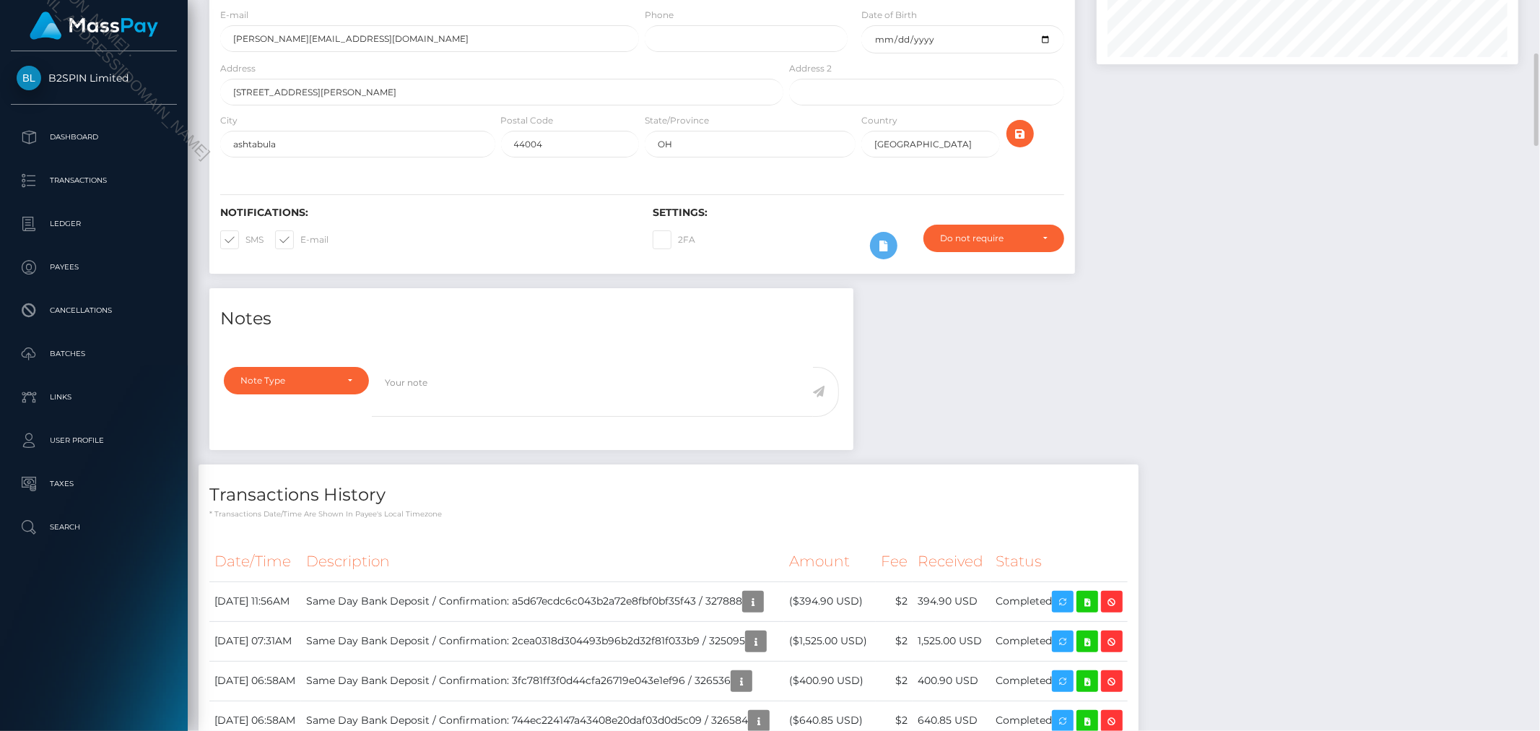
scroll to position [238, 0]
